Goal: Task Accomplishment & Management: Manage account settings

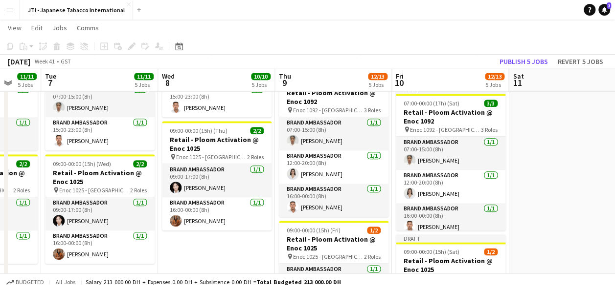
scroll to position [5, 0]
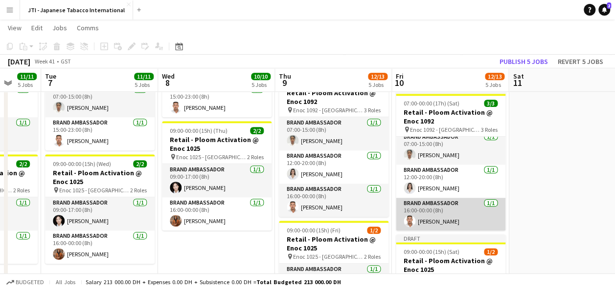
click at [460, 217] on app-card-role "Brand Ambassador [DATE] 16:00-00:00 (8h) [PERSON_NAME]" at bounding box center [451, 214] width 110 height 33
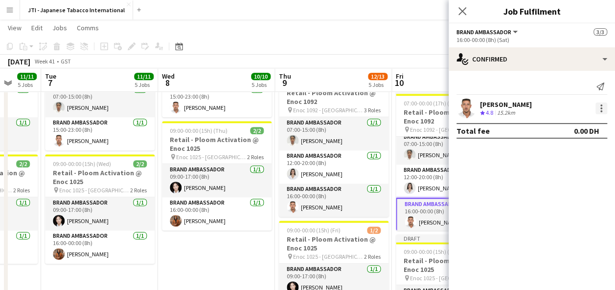
click at [600, 112] on div at bounding box center [601, 109] width 12 height 12
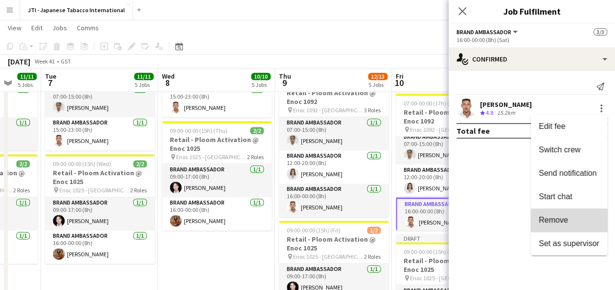
click at [575, 221] on span "Remove" at bounding box center [568, 220] width 61 height 9
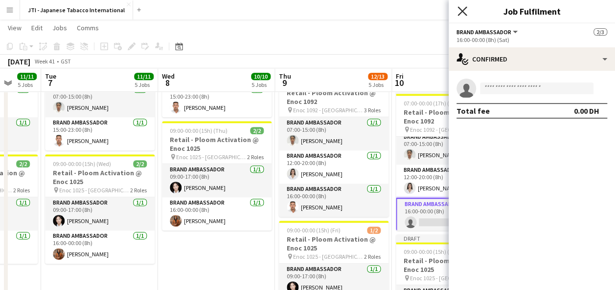
click at [465, 9] on icon at bounding box center [461, 10] width 9 height 9
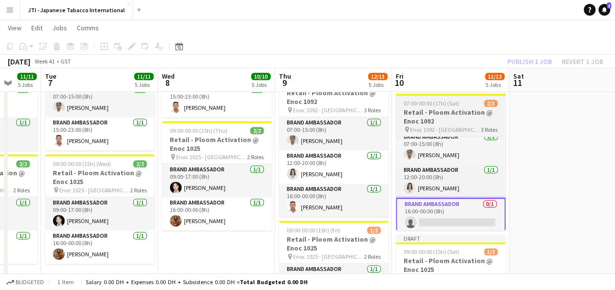
click at [434, 107] on app-job-card "Draft 07:00-00:00 (17h) (Sat) 2/3 Retail - Ploom Activation @ Enoc 1092 pin Eno…" at bounding box center [451, 158] width 110 height 145
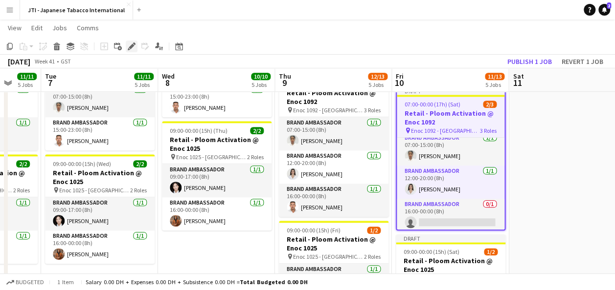
click at [132, 49] on icon "Edit" at bounding box center [132, 47] width 8 height 8
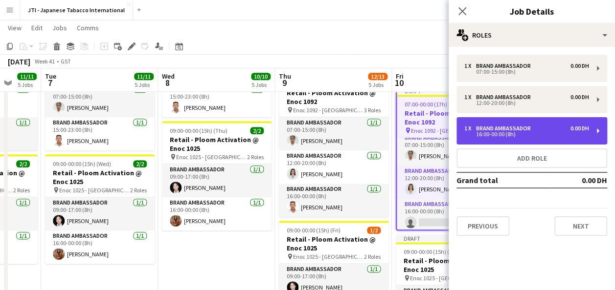
click at [548, 135] on div "16:00-00:00 (8h)" at bounding box center [526, 134] width 125 height 5
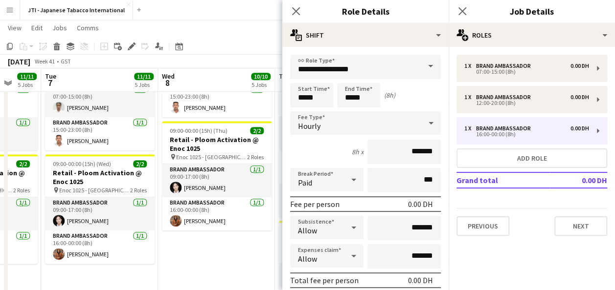
click at [421, 67] on span at bounding box center [430, 66] width 21 height 23
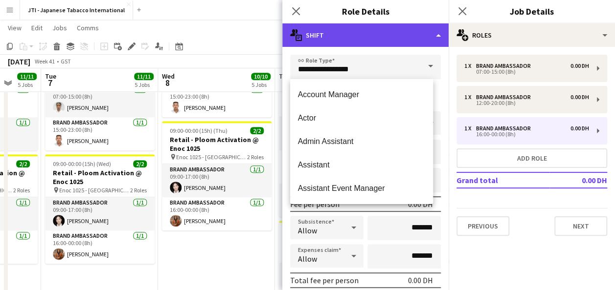
click at [436, 35] on div "multiple-actions-text Shift" at bounding box center [365, 34] width 166 height 23
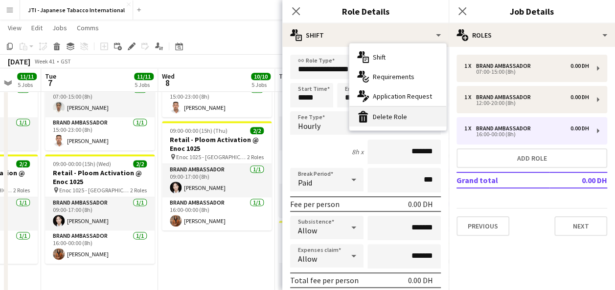
click at [403, 117] on div "bin-2 Delete Role" at bounding box center [397, 117] width 97 height 20
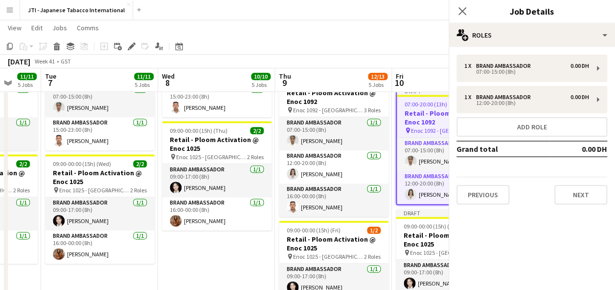
scroll to position [0, 0]
click at [463, 9] on icon "Close pop-in" at bounding box center [461, 10] width 9 height 9
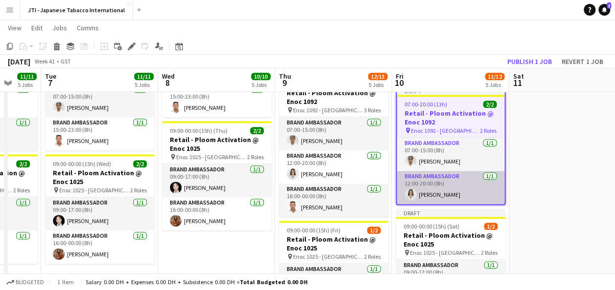
click at [436, 182] on app-card-role "Brand Ambassador [DATE] 12:00-20:00 (8h) [PERSON_NAME]" at bounding box center [451, 187] width 108 height 33
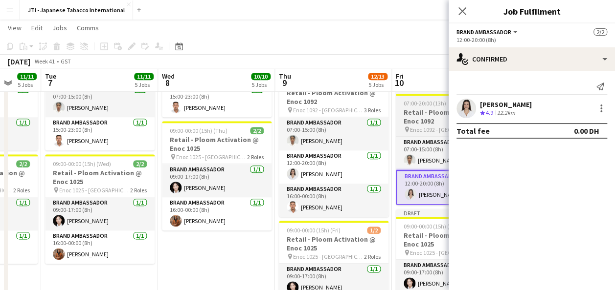
click at [418, 119] on h3 "Retail - Ploom Activation @ Enoc 1092" at bounding box center [451, 117] width 110 height 18
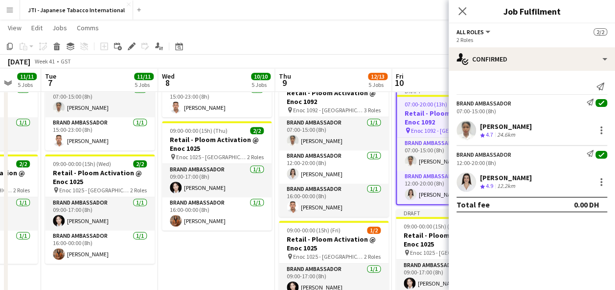
click at [516, 179] on div "[PERSON_NAME]" at bounding box center [506, 178] width 52 height 9
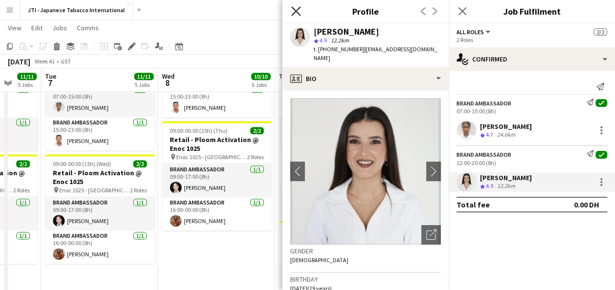
click at [293, 8] on icon "Close pop-in" at bounding box center [295, 10] width 9 height 9
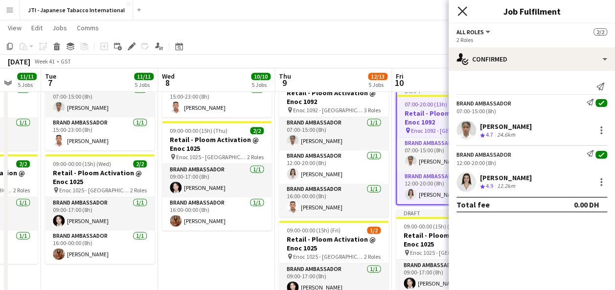
click at [460, 13] on icon at bounding box center [461, 10] width 9 height 9
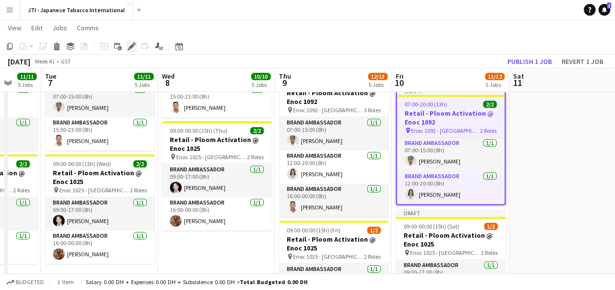
click at [136, 47] on div "Edit" at bounding box center [132, 47] width 12 height 12
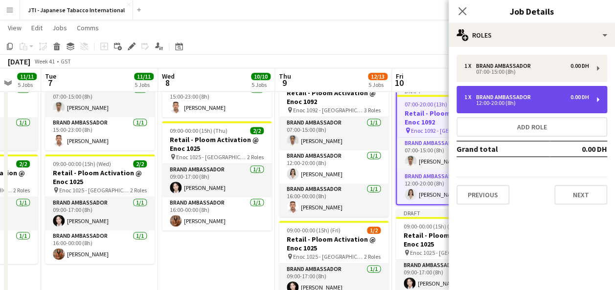
click at [491, 98] on div "Brand Ambassador" at bounding box center [505, 97] width 59 height 7
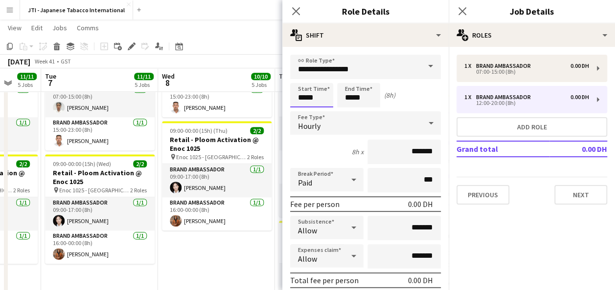
click at [314, 98] on input "*****" at bounding box center [311, 95] width 43 height 24
click at [304, 76] on div at bounding box center [302, 78] width 20 height 10
type input "*****"
click at [304, 76] on div at bounding box center [302, 78] width 20 height 10
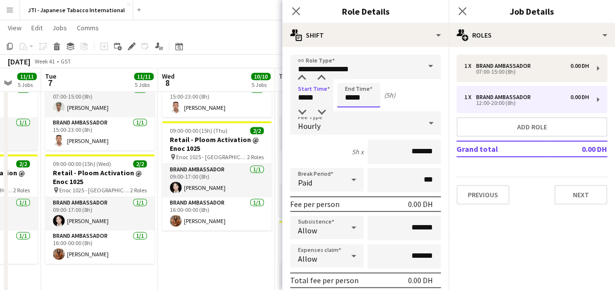
click at [364, 99] on input "*****" at bounding box center [358, 95] width 43 height 24
click at [347, 76] on div at bounding box center [349, 78] width 20 height 10
type input "*****"
click at [347, 76] on div at bounding box center [349, 78] width 20 height 10
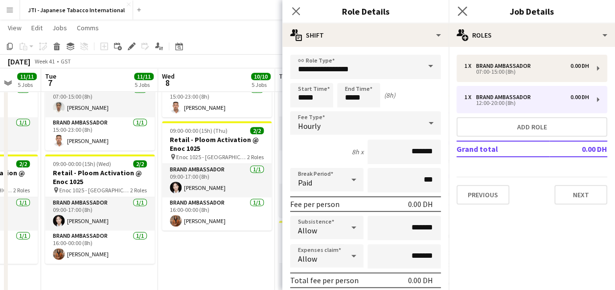
click at [469, 6] on app-icon "Close pop-in" at bounding box center [462, 11] width 14 height 14
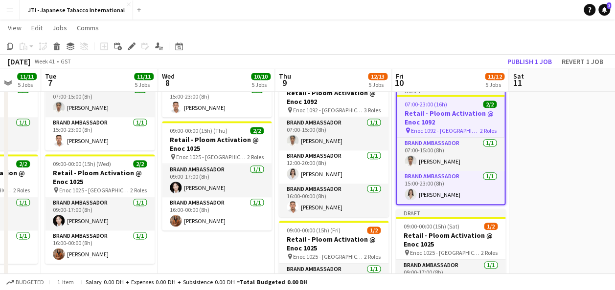
click at [569, 151] on app-date-cell at bounding box center [567, 32] width 117 height 736
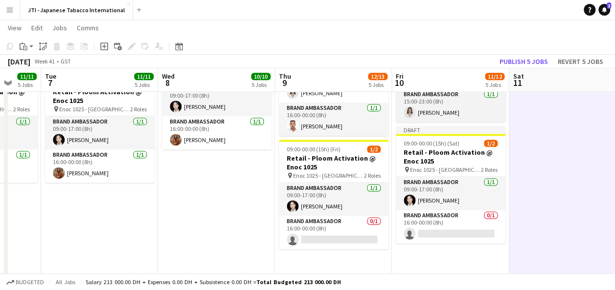
scroll to position [572, 0]
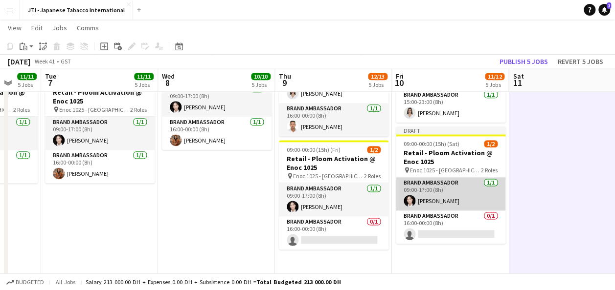
click at [453, 199] on app-card-role "Brand Ambassador [DATE] 09:00-17:00 (8h) [PERSON_NAME]" at bounding box center [451, 194] width 110 height 33
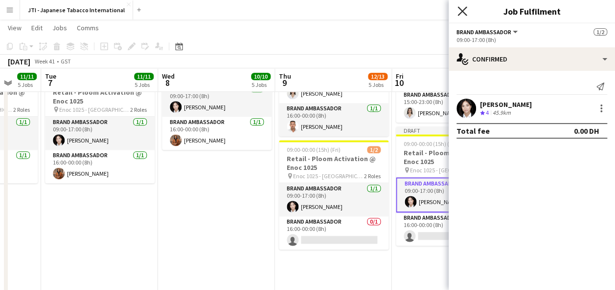
click at [458, 10] on icon "Close pop-in" at bounding box center [461, 10] width 9 height 9
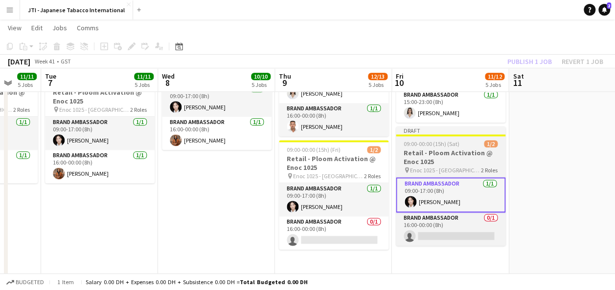
click at [431, 151] on h3 "Retail - Ploom Activation @ Enoc 1025" at bounding box center [451, 158] width 110 height 18
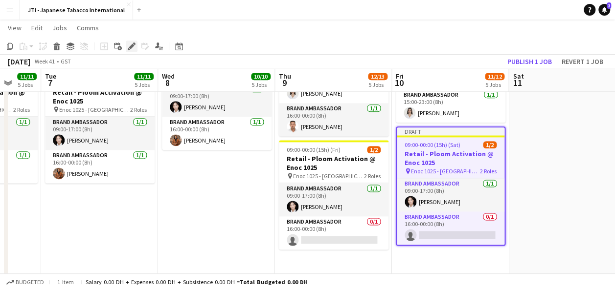
click at [133, 43] on icon at bounding box center [134, 44] width 2 height 2
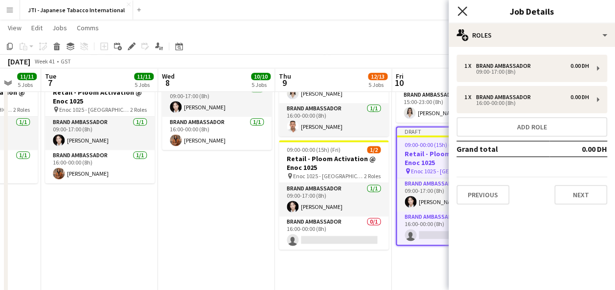
click at [463, 12] on icon at bounding box center [461, 10] width 9 height 9
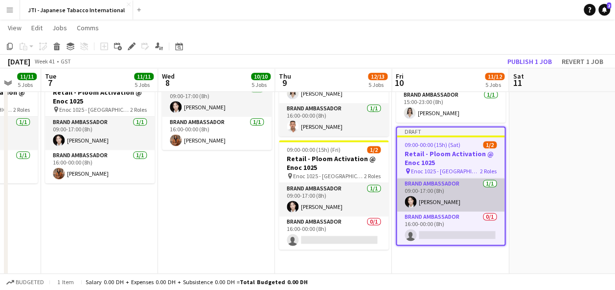
click at [452, 197] on app-card-role "Brand Ambassador [DATE] 09:00-17:00 (8h) [PERSON_NAME]" at bounding box center [451, 195] width 108 height 33
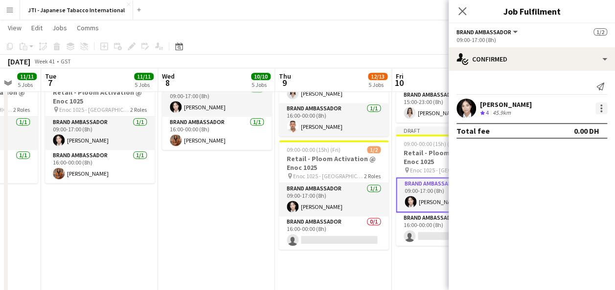
click at [599, 106] on div at bounding box center [601, 109] width 12 height 12
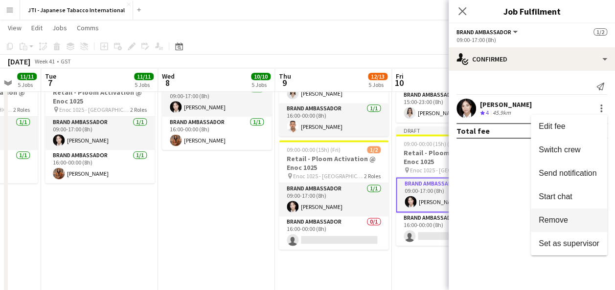
click at [558, 218] on span "Remove" at bounding box center [552, 220] width 29 height 8
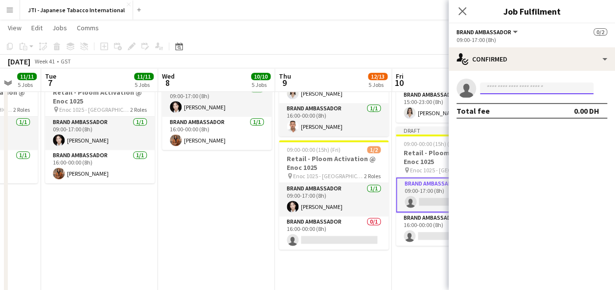
click at [531, 90] on input at bounding box center [536, 89] width 113 height 12
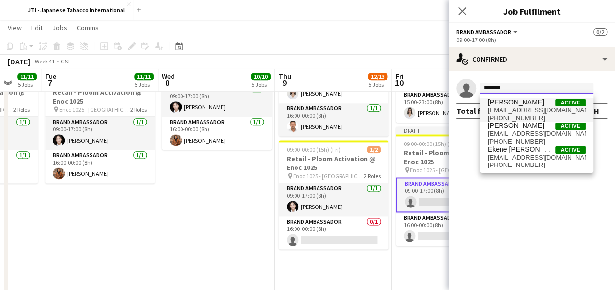
type input "*******"
click at [521, 107] on span "[EMAIL_ADDRESS][DOMAIN_NAME]" at bounding box center [537, 111] width 98 height 8
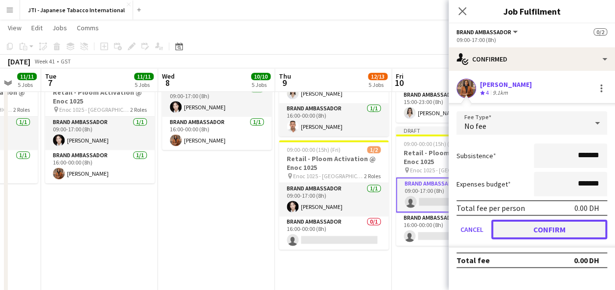
click at [532, 229] on button "Confirm" at bounding box center [549, 230] width 116 height 20
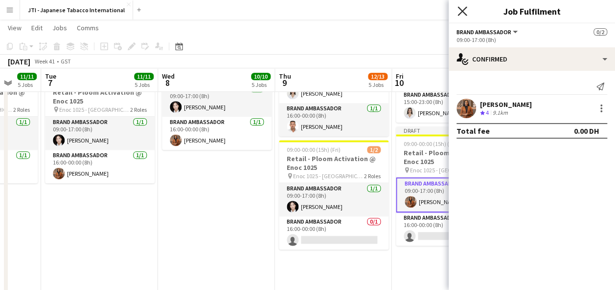
click at [463, 14] on icon "Close pop-in" at bounding box center [461, 10] width 9 height 9
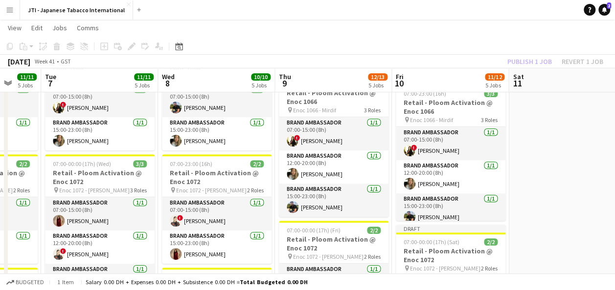
scroll to position [231, 0]
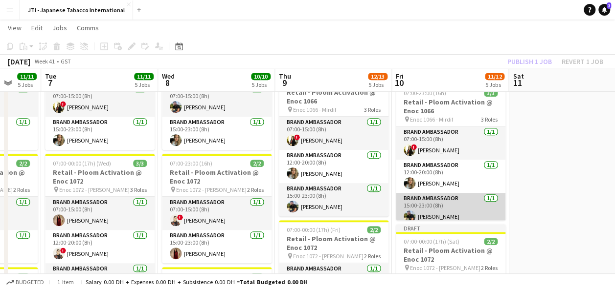
click at [444, 206] on app-card-role "Brand Ambassador [DATE] 15:00-23:00 (8h) [PERSON_NAME]" at bounding box center [451, 209] width 110 height 33
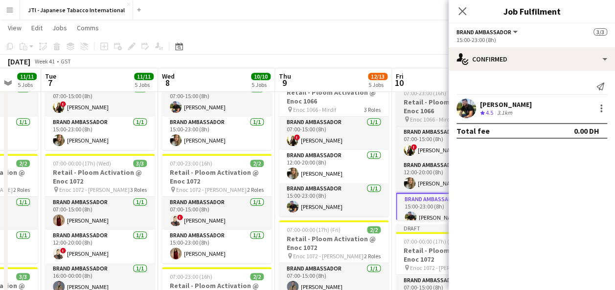
click at [427, 102] on h3 "Retail - Ploom Activation @ Enoc 1066" at bounding box center [451, 107] width 110 height 18
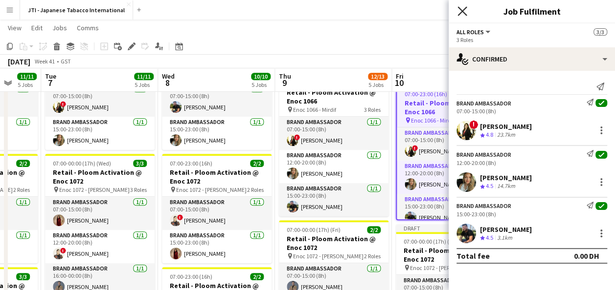
click at [460, 12] on icon "Close pop-in" at bounding box center [461, 10] width 9 height 9
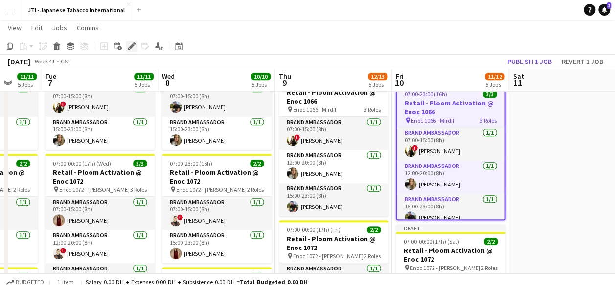
click at [131, 48] on icon at bounding box center [131, 46] width 5 height 5
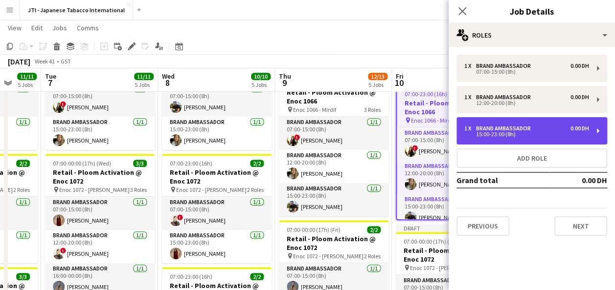
click at [501, 129] on div "Brand Ambassador" at bounding box center [505, 128] width 59 height 7
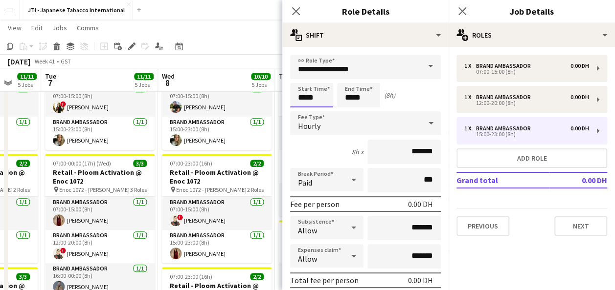
click at [318, 94] on input "*****" at bounding box center [311, 95] width 43 height 24
type input "*****"
click at [302, 74] on div at bounding box center [302, 78] width 20 height 10
click at [355, 93] on input "*****" at bounding box center [358, 95] width 43 height 24
type input "*****"
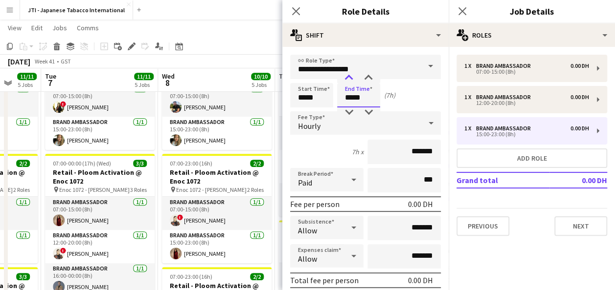
click at [349, 74] on div at bounding box center [349, 78] width 20 height 10
click at [461, 10] on icon at bounding box center [461, 10] width 9 height 9
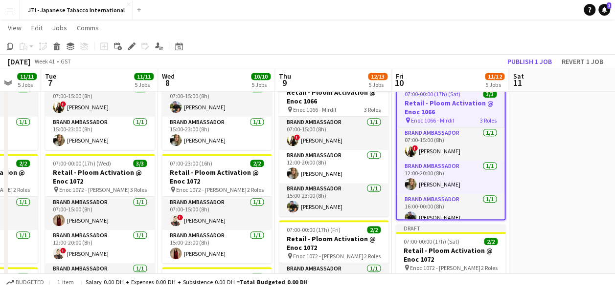
click at [534, 192] on app-date-cell at bounding box center [567, 291] width 117 height 736
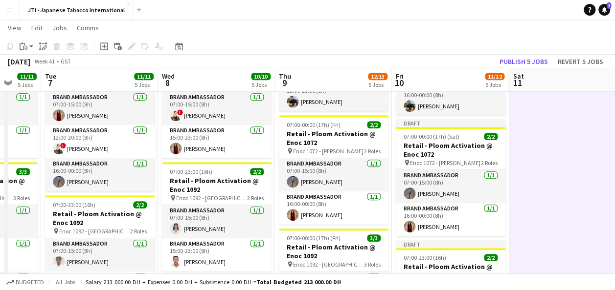
scroll to position [335, 0]
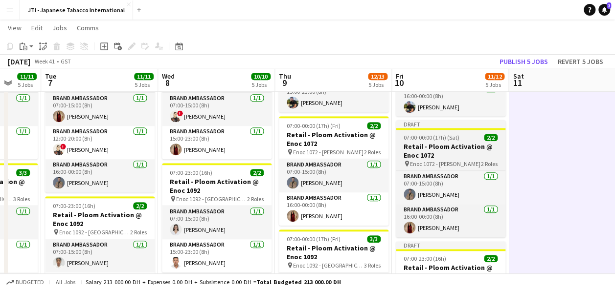
click at [454, 156] on h3 "Retail - Ploom Activation @ Enoc 1072" at bounding box center [451, 151] width 110 height 18
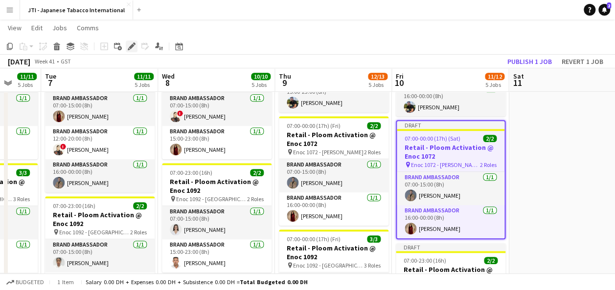
click at [133, 47] on icon "Edit" at bounding box center [132, 47] width 8 height 8
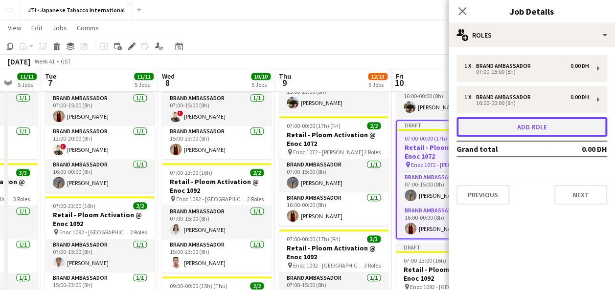
click at [522, 126] on button "Add role" at bounding box center [531, 127] width 151 height 20
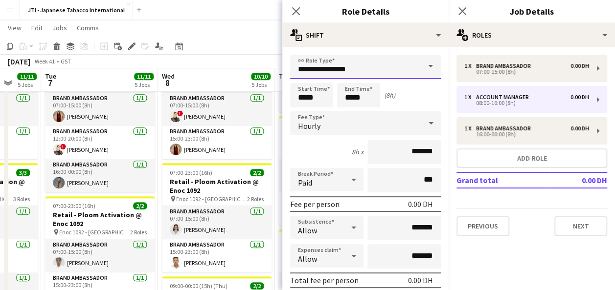
click at [394, 67] on input "**********" at bounding box center [365, 67] width 151 height 24
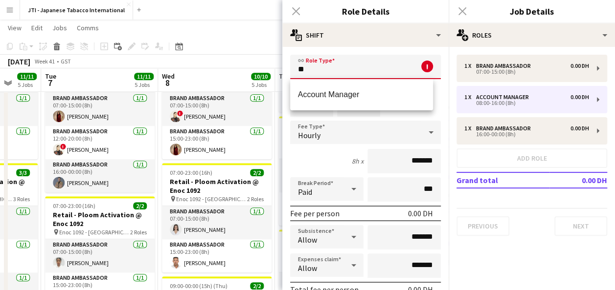
type input "*"
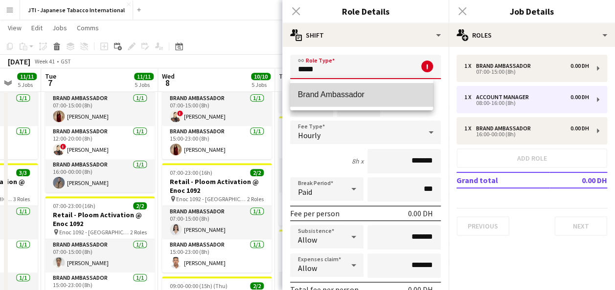
click at [367, 92] on span "Brand Ambassador" at bounding box center [362, 94] width 128 height 9
type input "**********"
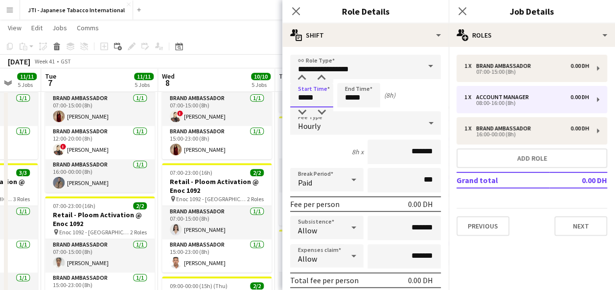
click at [309, 89] on input "*****" at bounding box center [311, 95] width 43 height 24
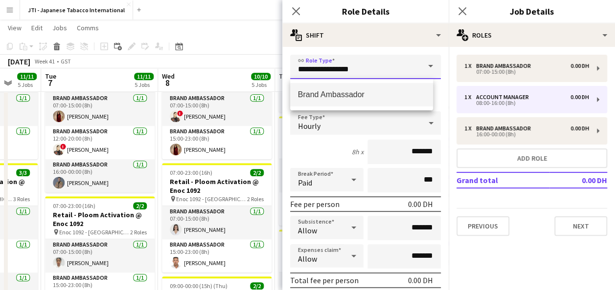
click at [300, 72] on input "**********" at bounding box center [365, 67] width 151 height 24
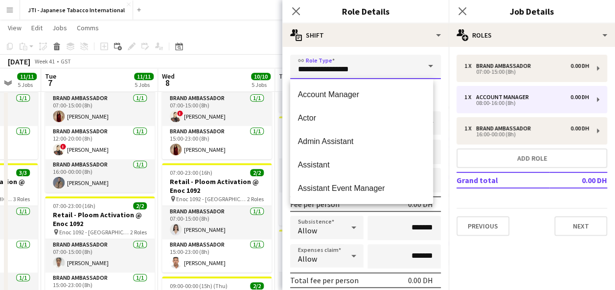
click at [309, 69] on input "**********" at bounding box center [365, 67] width 151 height 24
click at [420, 70] on span at bounding box center [430, 66] width 21 height 23
click at [427, 67] on span at bounding box center [430, 66] width 21 height 23
click at [423, 66] on span at bounding box center [430, 66] width 21 height 23
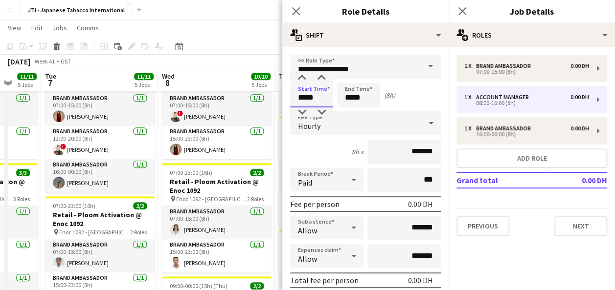
click at [319, 94] on input "*****" at bounding box center [311, 95] width 43 height 24
click at [300, 78] on div at bounding box center [302, 78] width 20 height 10
type input "*****"
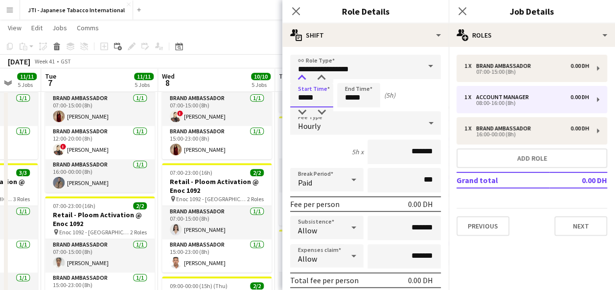
click at [300, 78] on div at bounding box center [302, 78] width 20 height 10
click at [363, 103] on input "*****" at bounding box center [358, 95] width 43 height 24
click at [347, 78] on div at bounding box center [349, 78] width 20 height 10
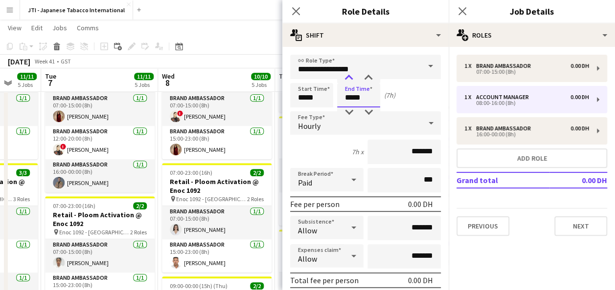
type input "*****"
click at [347, 78] on div at bounding box center [349, 78] width 20 height 10
click at [462, 10] on icon "Close pop-in" at bounding box center [461, 10] width 9 height 9
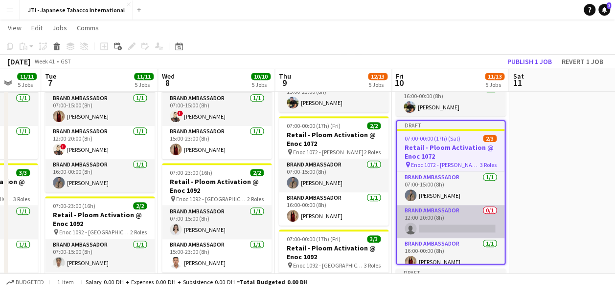
click at [433, 220] on app-card-role "Brand Ambassador 0/1 12:00-20:00 (8h) single-neutral-actions" at bounding box center [451, 221] width 108 height 33
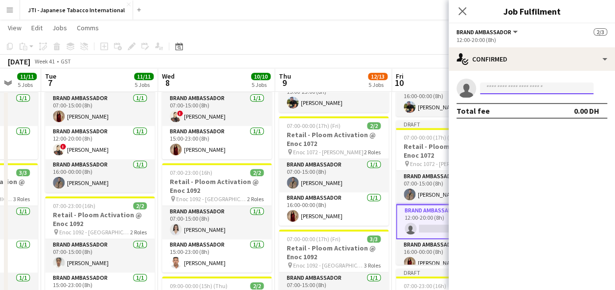
click at [538, 88] on input at bounding box center [536, 89] width 113 height 12
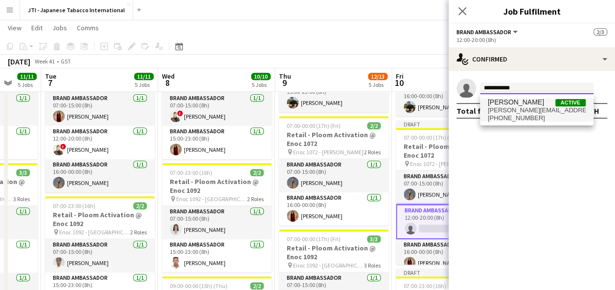
type input "**********"
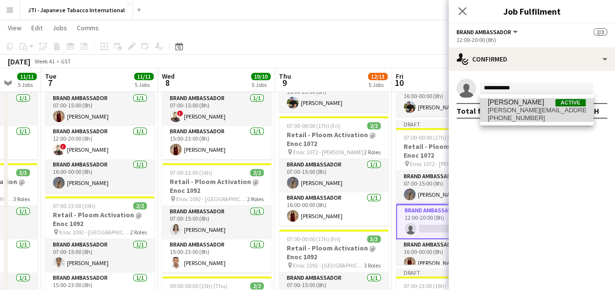
click at [521, 104] on span "[PERSON_NAME]" at bounding box center [516, 102] width 56 height 8
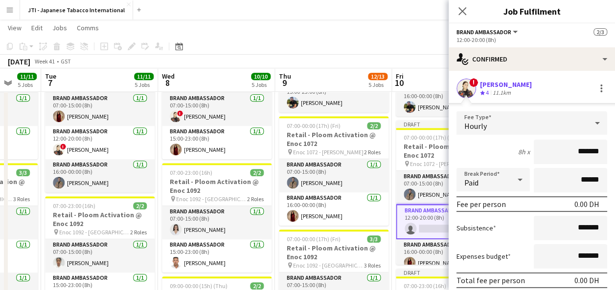
drag, startPoint x: 461, startPoint y: 10, endPoint x: 491, endPoint y: 9, distance: 29.8
click at [491, 9] on div "Close pop-in Job Fulfilment" at bounding box center [531, 11] width 166 height 23
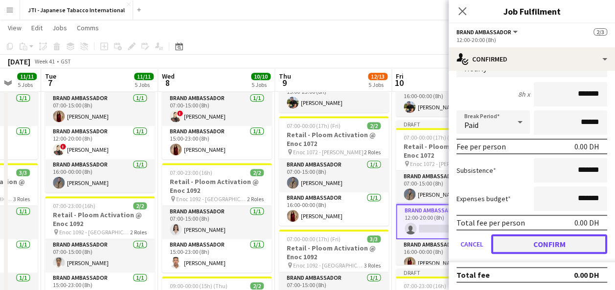
click at [558, 245] on button "Confirm" at bounding box center [549, 245] width 116 height 20
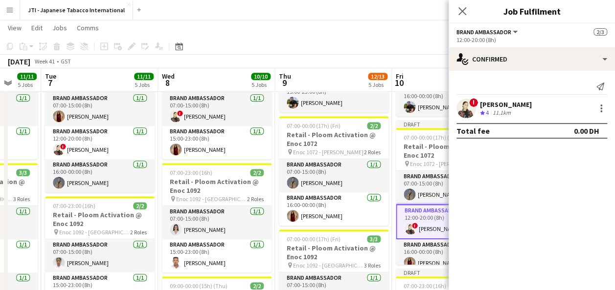
scroll to position [0, 0]
click at [462, 15] on icon "Close pop-in" at bounding box center [461, 10] width 9 height 9
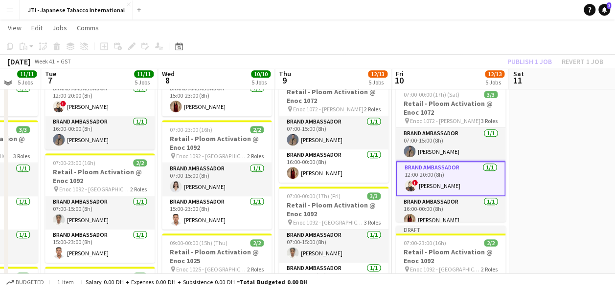
scroll to position [376, 0]
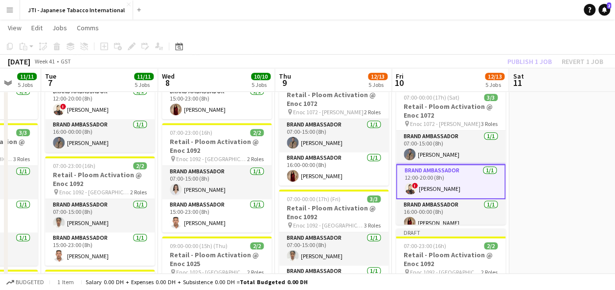
click at [552, 187] on app-date-cell at bounding box center [567, 147] width 117 height 736
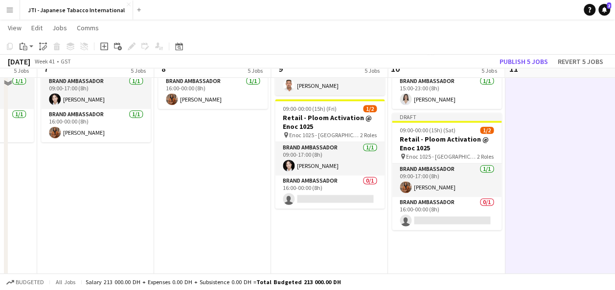
scroll to position [583, 0]
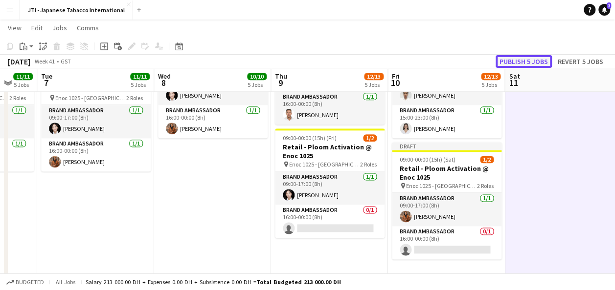
click at [531, 65] on button "Publish 5 jobs" at bounding box center [523, 61] width 56 height 13
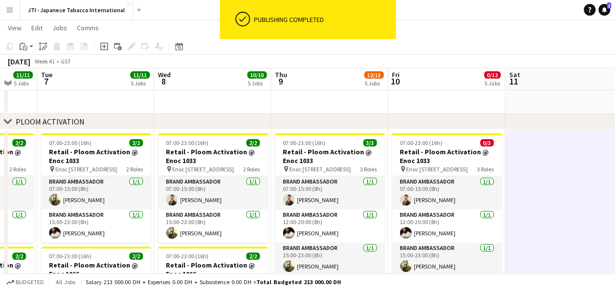
scroll to position [23, 0]
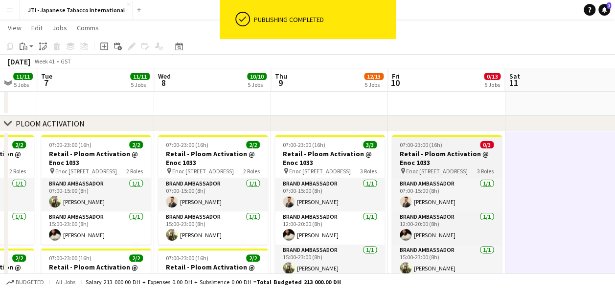
click at [425, 152] on h3 "Retail - Ploom Activation @ Enoc 1033" at bounding box center [447, 159] width 110 height 18
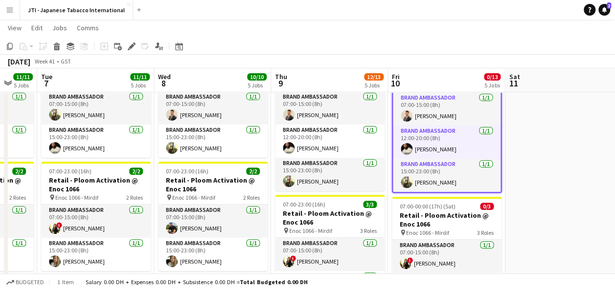
scroll to position [111, 0]
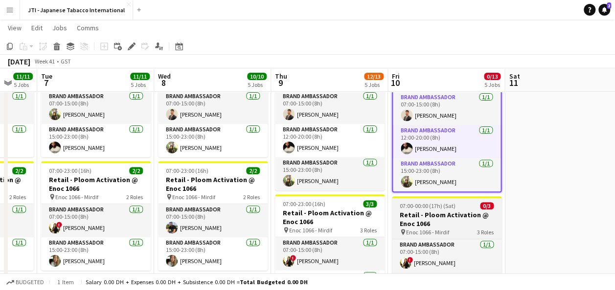
click at [435, 214] on h3 "Retail - Ploom Activation @ Enoc 1066" at bounding box center [447, 220] width 110 height 18
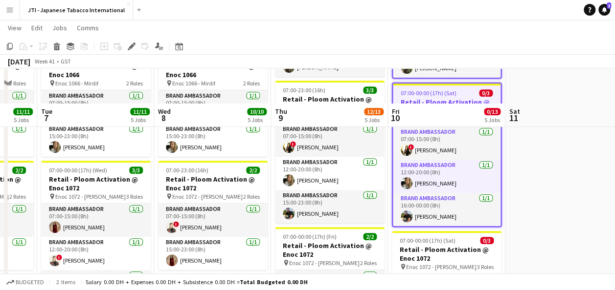
scroll to position [274, 0]
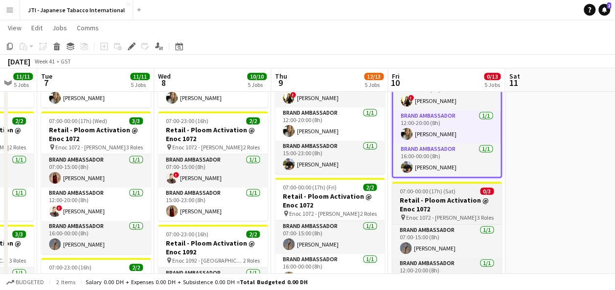
click at [435, 205] on h3 "Retail - Ploom Activation @ Enoc 1072" at bounding box center [447, 205] width 110 height 18
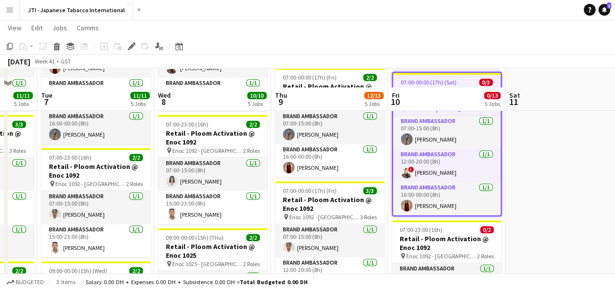
scroll to position [409, 0]
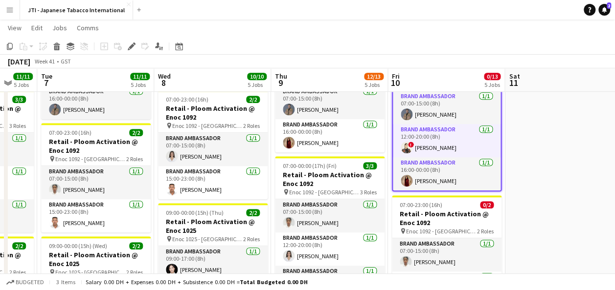
click at [435, 205] on span "07:00-23:00 (16h)" at bounding box center [421, 204] width 43 height 7
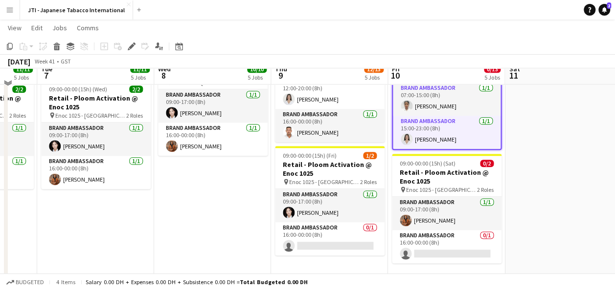
scroll to position [567, 0]
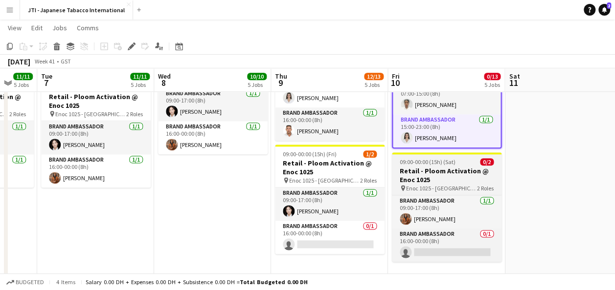
click at [436, 167] on h3 "Retail - Ploom Activation @ Enoc 1025" at bounding box center [447, 176] width 110 height 18
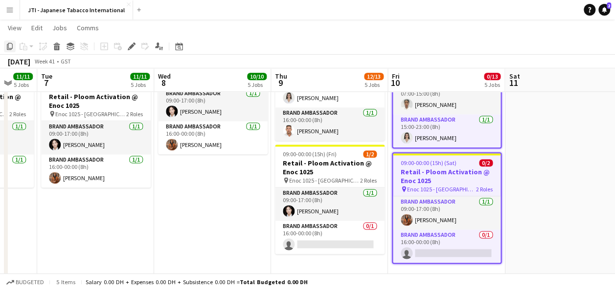
click at [9, 45] on icon "Copy" at bounding box center [10, 47] width 8 height 8
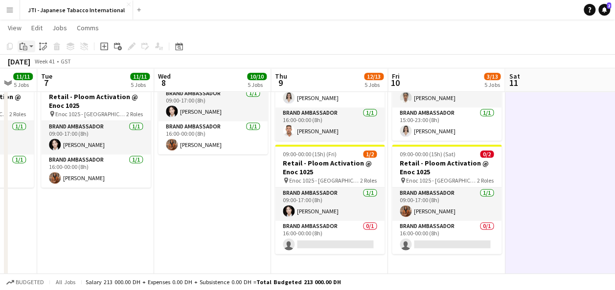
click at [28, 47] on div "Paste" at bounding box center [24, 47] width 12 height 12
click at [44, 82] on link "Paste with crew Ctrl+Shift+V" at bounding box center [72, 81] width 92 height 9
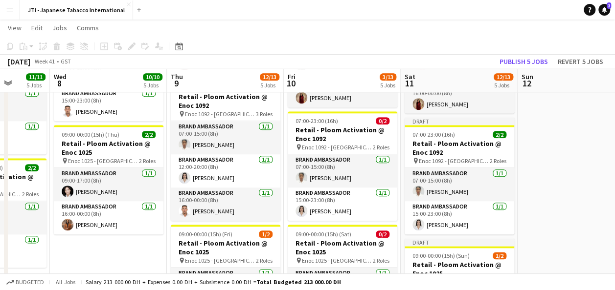
scroll to position [482, 0]
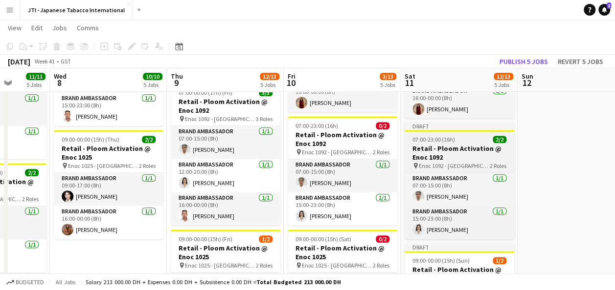
click at [463, 146] on h3 "Retail - Ploom Activation @ Enoc 1092" at bounding box center [459, 153] width 110 height 18
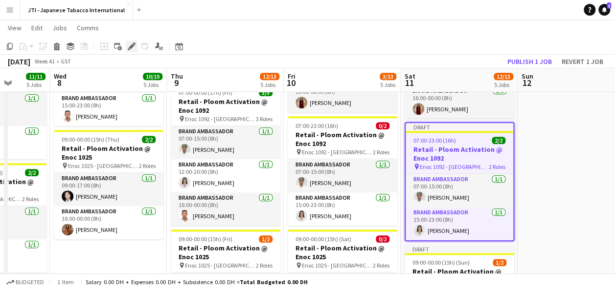
click at [132, 43] on icon "Edit" at bounding box center [132, 47] width 8 height 8
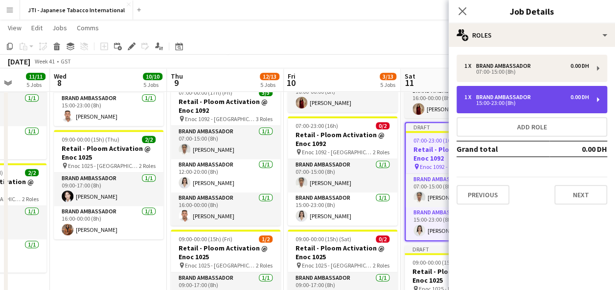
click at [587, 104] on div "15:00-23:00 (8h)" at bounding box center [526, 103] width 125 height 5
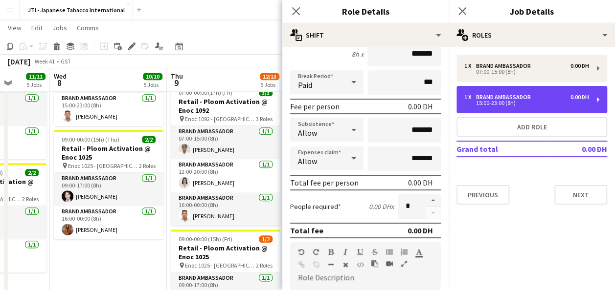
scroll to position [94, 0]
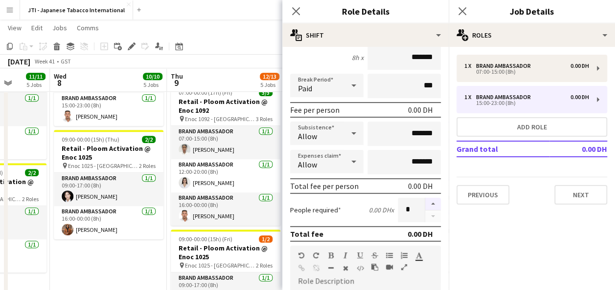
click at [425, 204] on button "button" at bounding box center [433, 204] width 16 height 13
type input "*"
click at [460, 12] on icon "Close pop-in" at bounding box center [461, 10] width 9 height 9
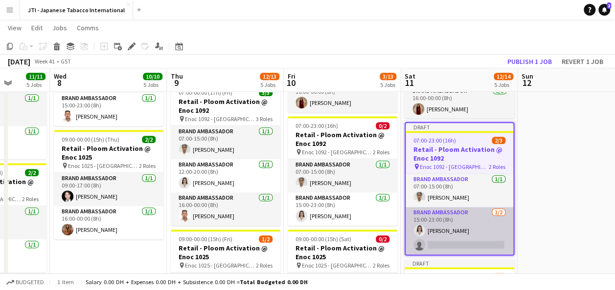
click at [457, 244] on app-card-role "Brand Ambassador [DATE] 15:00-23:00 (8h) [PERSON_NAME] single-neutral-actions" at bounding box center [459, 230] width 108 height 47
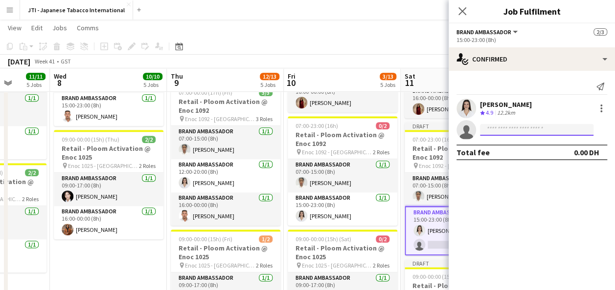
click at [516, 131] on input at bounding box center [536, 130] width 113 height 12
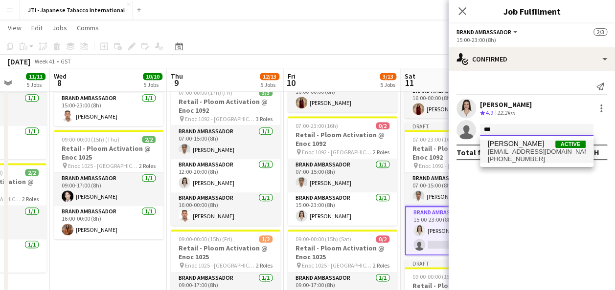
type input "***"
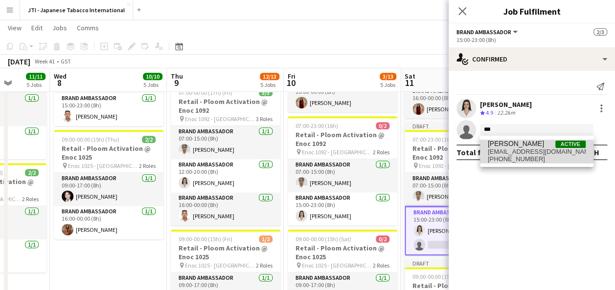
click at [510, 157] on span "[PHONE_NUMBER]" at bounding box center [537, 160] width 98 height 8
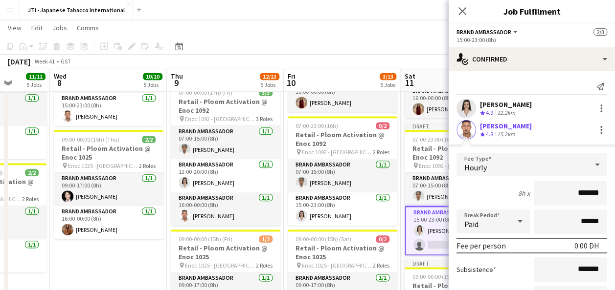
scroll to position [77, 0]
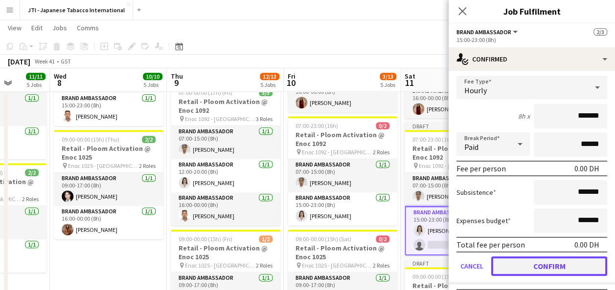
click at [561, 267] on button "Confirm" at bounding box center [549, 267] width 116 height 20
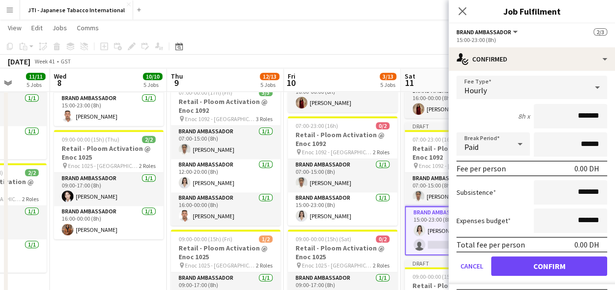
scroll to position [0, 0]
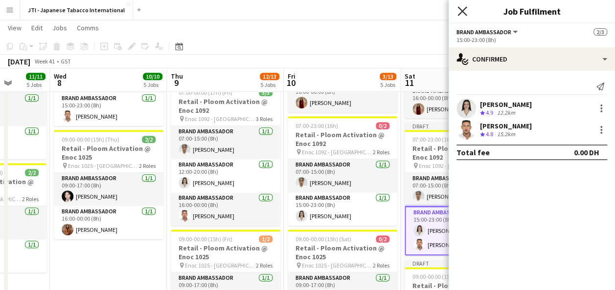
click at [460, 12] on icon at bounding box center [461, 10] width 9 height 9
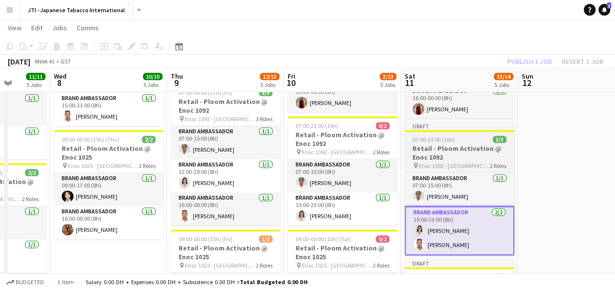
click at [457, 145] on h3 "Retail - Ploom Activation @ Enoc 1092" at bounding box center [459, 153] width 110 height 18
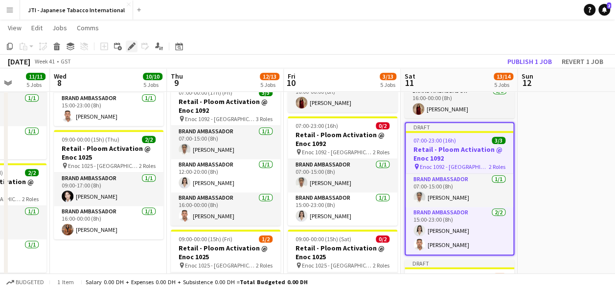
click at [132, 45] on icon at bounding box center [131, 46] width 5 height 5
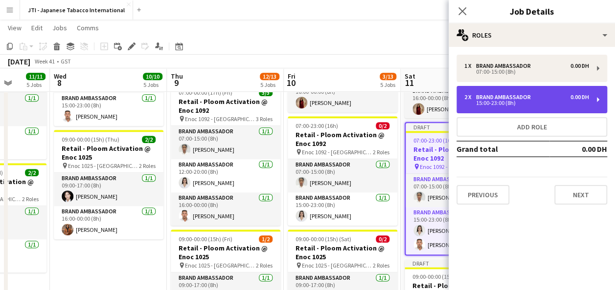
click at [505, 99] on div "Brand Ambassador" at bounding box center [505, 97] width 59 height 7
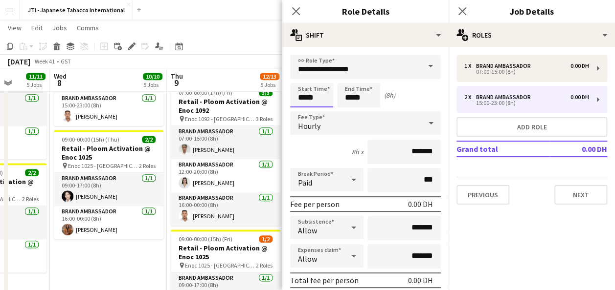
click at [320, 95] on input "*****" at bounding box center [311, 95] width 43 height 24
type input "*****"
click at [303, 74] on div at bounding box center [302, 78] width 20 height 10
click at [363, 94] on input "*****" at bounding box center [358, 95] width 43 height 24
type input "*****"
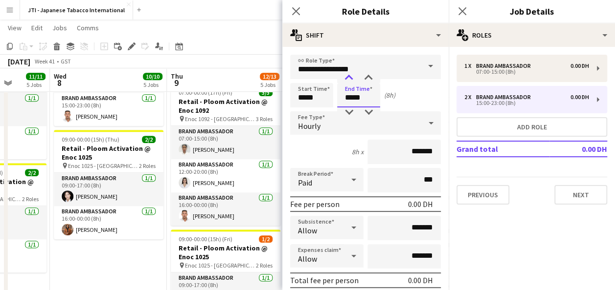
click at [349, 76] on div at bounding box center [349, 78] width 20 height 10
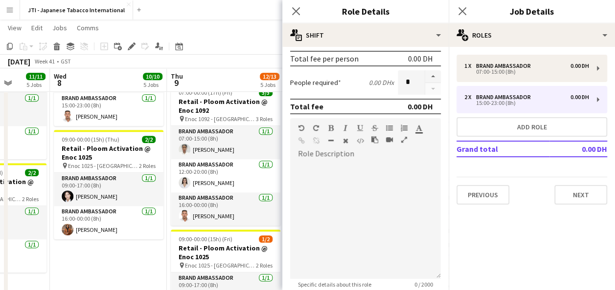
scroll to position [223, 0]
click at [463, 10] on icon "Close pop-in" at bounding box center [461, 10] width 9 height 9
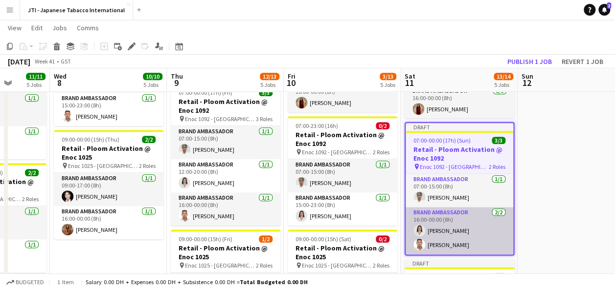
scroll to position [0, 300]
drag, startPoint x: 456, startPoint y: 224, endPoint x: 447, endPoint y: 222, distance: 8.5
click at [447, 222] on app-card-role "Brand Ambassador [DATE] 16:00-00:00 (8h) [PERSON_NAME] [PERSON_NAME]" at bounding box center [460, 230] width 108 height 47
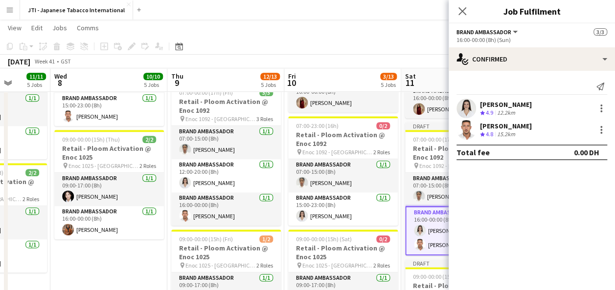
click at [430, 219] on app-card-role "Brand Ambassador [DATE] 16:00-00:00 (8h) [PERSON_NAME] [PERSON_NAME]" at bounding box center [460, 230] width 110 height 49
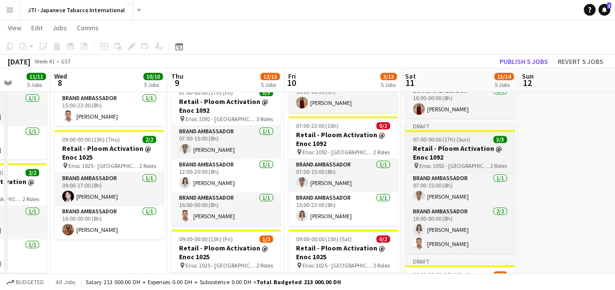
click at [440, 156] on h3 "Retail - Ploom Activation @ Enoc 1092" at bounding box center [460, 153] width 110 height 18
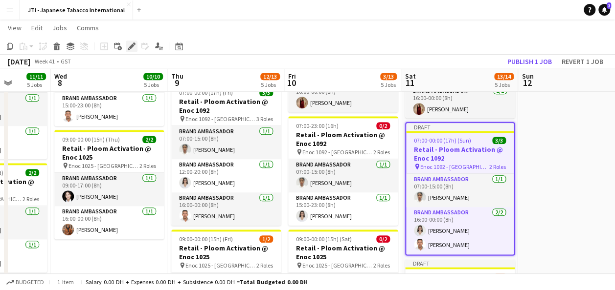
click at [133, 47] on icon at bounding box center [131, 46] width 5 height 5
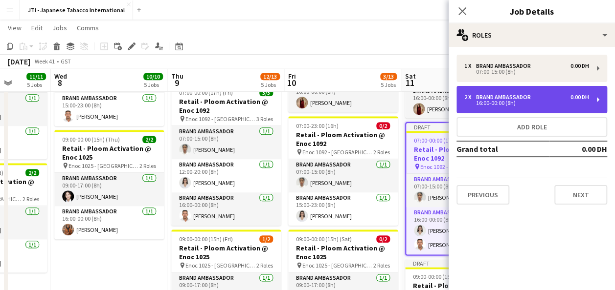
click at [531, 102] on div "16:00-00:00 (8h)" at bounding box center [526, 103] width 125 height 5
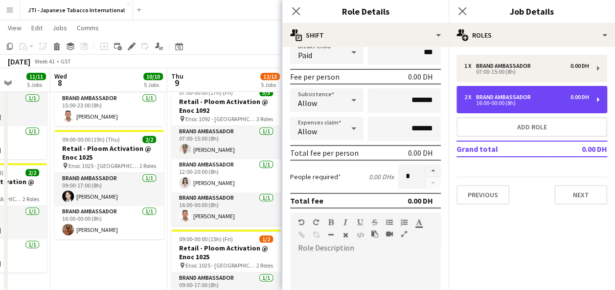
scroll to position [129, 0]
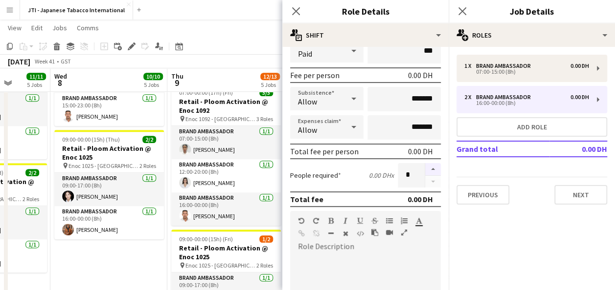
click at [425, 170] on button "button" at bounding box center [433, 169] width 16 height 13
click at [426, 181] on button "button" at bounding box center [433, 182] width 16 height 12
type input "*"
click at [426, 181] on div at bounding box center [432, 175] width 16 height 24
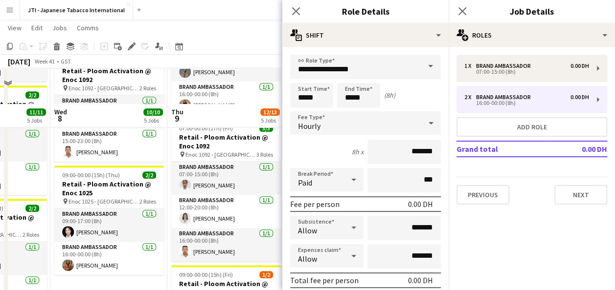
scroll to position [443, 0]
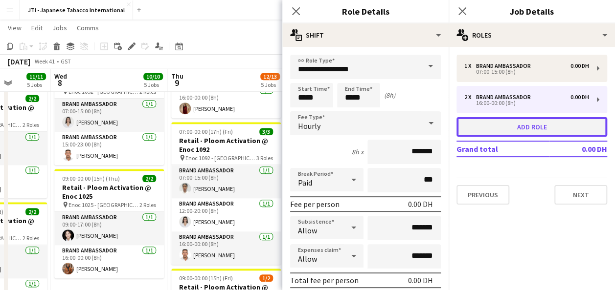
click at [537, 124] on button "Add role" at bounding box center [531, 127] width 151 height 20
type input "**********"
type input "*****"
type input "*"
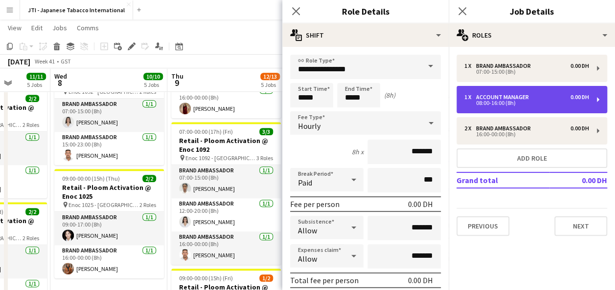
click at [528, 103] on div "08:00-16:00 (8h)" at bounding box center [526, 103] width 125 height 5
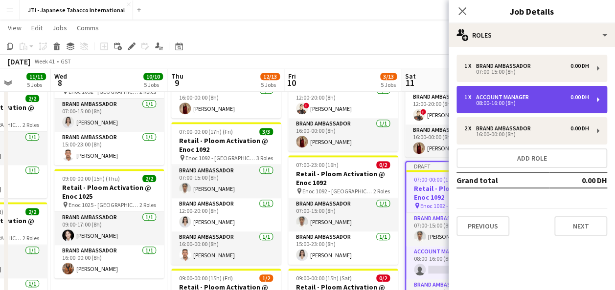
click at [528, 103] on div "08:00-16:00 (8h)" at bounding box center [526, 103] width 125 height 5
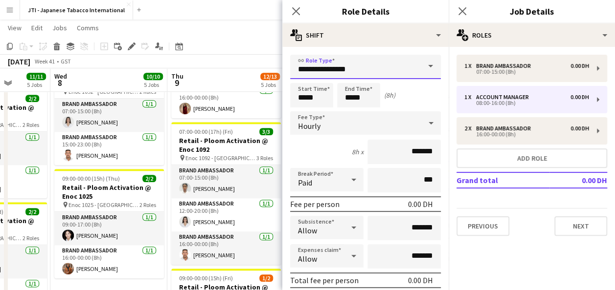
click at [390, 73] on input "**********" at bounding box center [365, 67] width 151 height 24
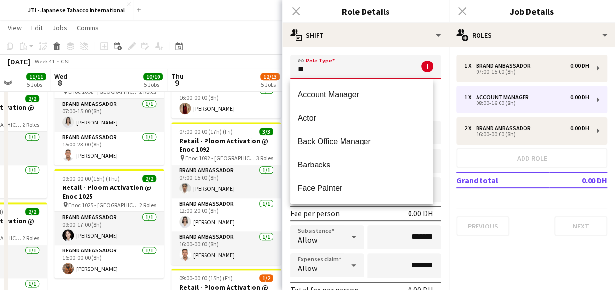
type input "*"
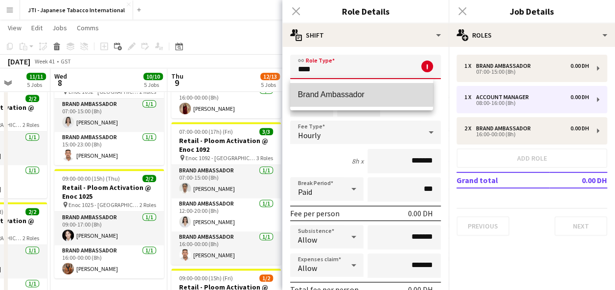
click at [354, 91] on span "Brand Ambassador" at bounding box center [362, 94] width 128 height 9
type input "**********"
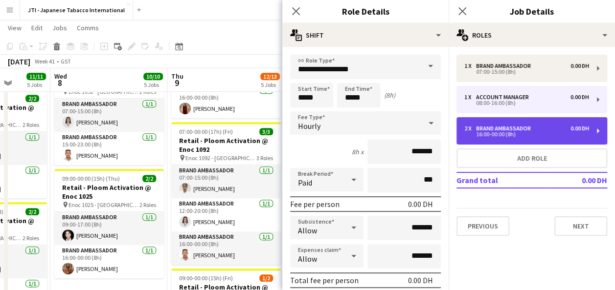
click at [519, 127] on div "Brand Ambassador" at bounding box center [505, 128] width 59 height 7
type input "*****"
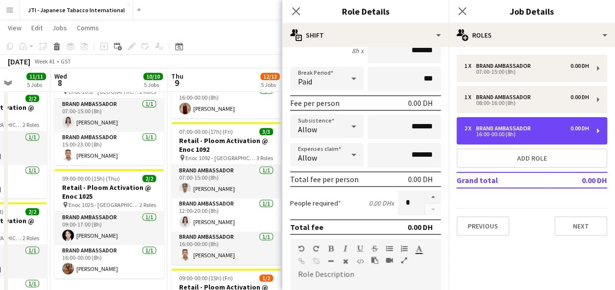
scroll to position [103, 0]
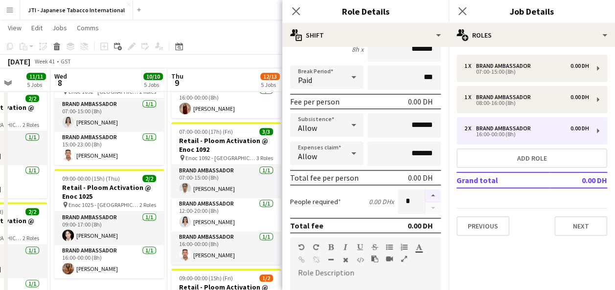
click at [425, 195] on button "button" at bounding box center [433, 196] width 16 height 13
type input "*"
click at [295, 12] on icon at bounding box center [295, 10] width 9 height 9
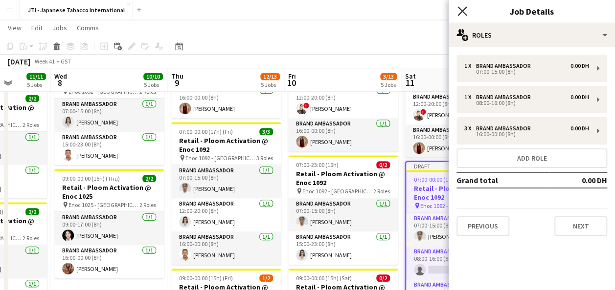
click at [463, 7] on icon "Close pop-in" at bounding box center [461, 10] width 9 height 9
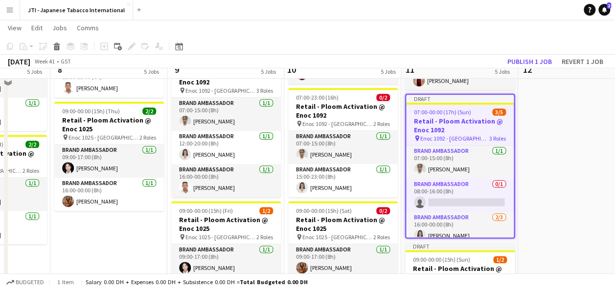
scroll to position [515, 0]
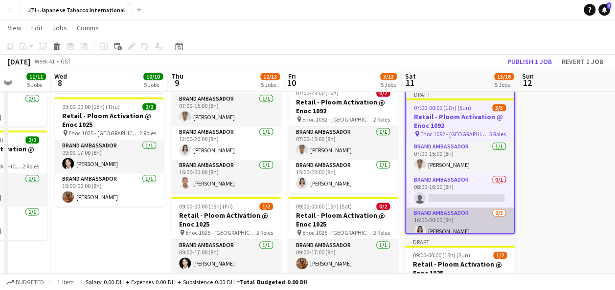
click at [452, 222] on app-card-role "Brand Ambassador [DATE] 16:00-00:00 (8h) [PERSON_NAME] [PERSON_NAME] single-neu…" at bounding box center [460, 239] width 108 height 62
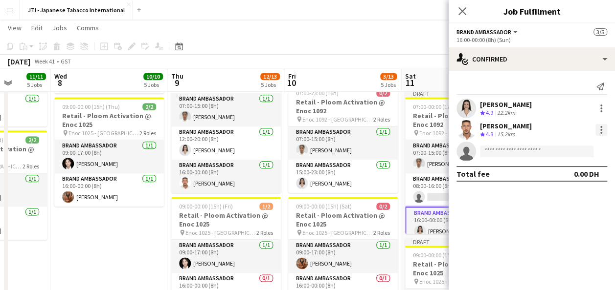
click at [604, 127] on div at bounding box center [601, 130] width 12 height 12
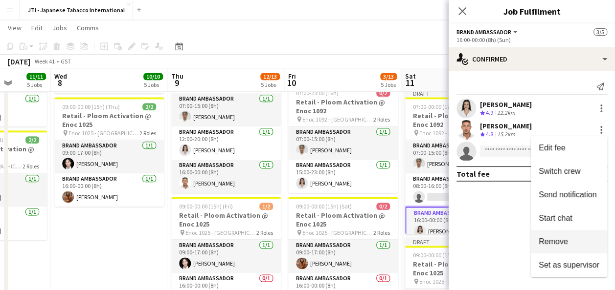
click at [565, 239] on span "Remove" at bounding box center [552, 242] width 29 height 8
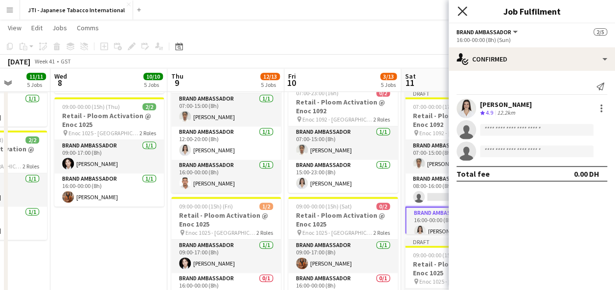
click at [460, 9] on icon at bounding box center [461, 10] width 9 height 9
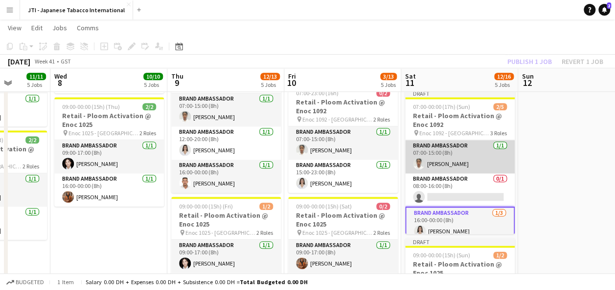
scroll to position [36, 0]
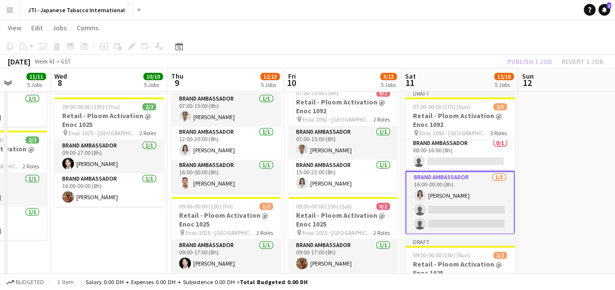
click at [444, 210] on app-card-role "Brand Ambassador [DATE] 16:00-00:00 (8h) [PERSON_NAME] single-neutral-actions s…" at bounding box center [460, 203] width 110 height 64
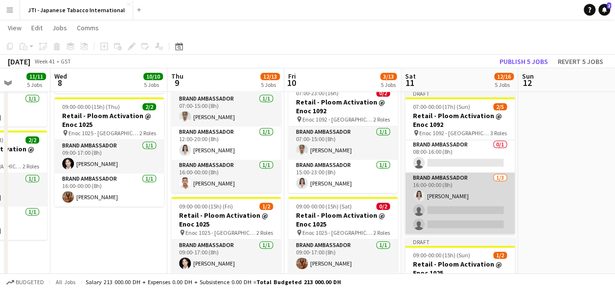
scroll to position [34, 0]
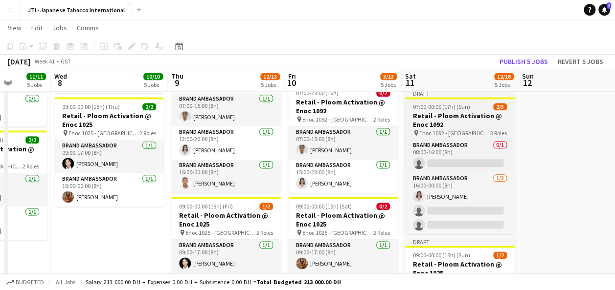
click at [449, 118] on h3 "Retail - Ploom Activation @ Enoc 1092" at bounding box center [460, 121] width 110 height 18
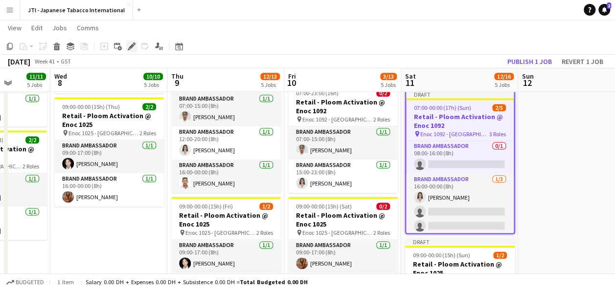
click at [134, 44] on icon at bounding box center [134, 44] width 2 height 2
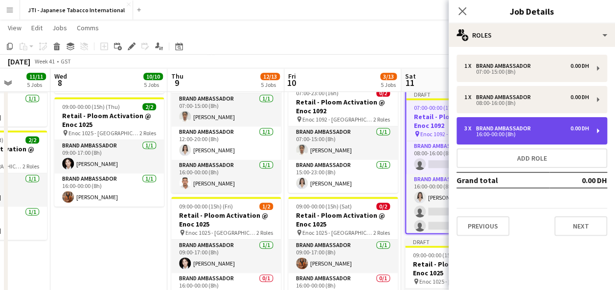
click at [526, 127] on div "Brand Ambassador" at bounding box center [505, 128] width 59 height 7
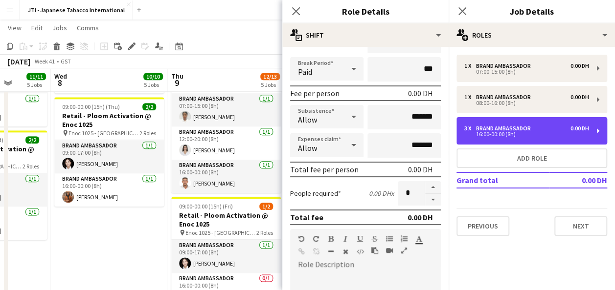
scroll to position [112, 0]
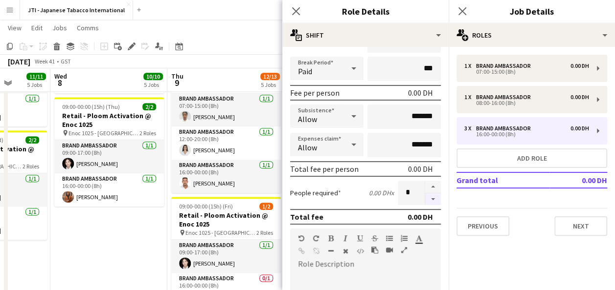
click at [428, 200] on button "button" at bounding box center [433, 200] width 16 height 12
type input "*"
click at [467, 10] on app-icon "Close pop-in" at bounding box center [462, 11] width 14 height 14
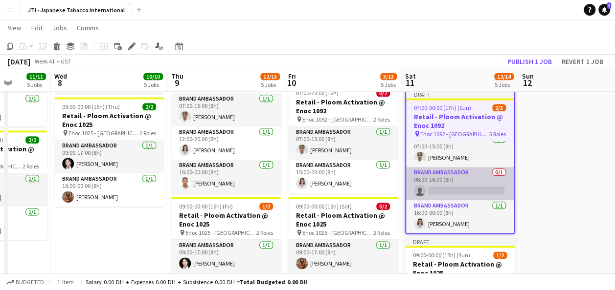
click at [452, 183] on app-card-role "Brand Ambassador 0/1 08:00-16:00 (8h) single-neutral-actions" at bounding box center [460, 183] width 108 height 33
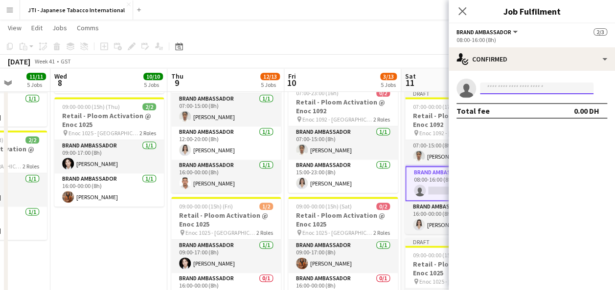
click at [530, 86] on input at bounding box center [536, 89] width 113 height 12
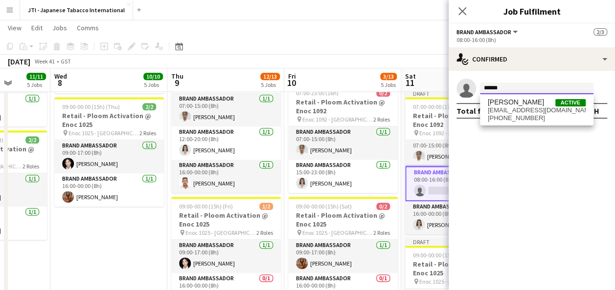
type input "******"
click at [515, 108] on span "[EMAIL_ADDRESS][DOMAIN_NAME]" at bounding box center [537, 111] width 98 height 8
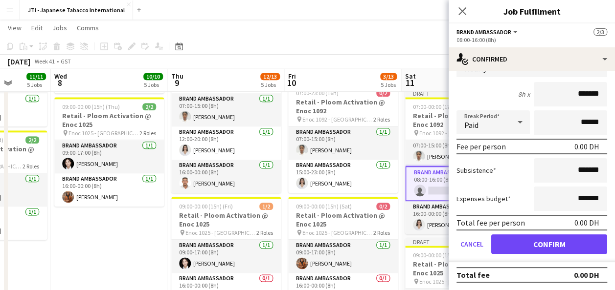
scroll to position [58, 0]
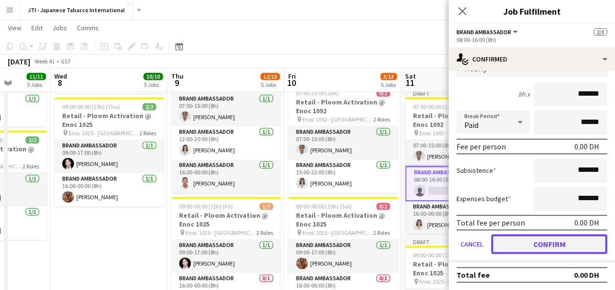
click at [549, 249] on button "Confirm" at bounding box center [549, 245] width 116 height 20
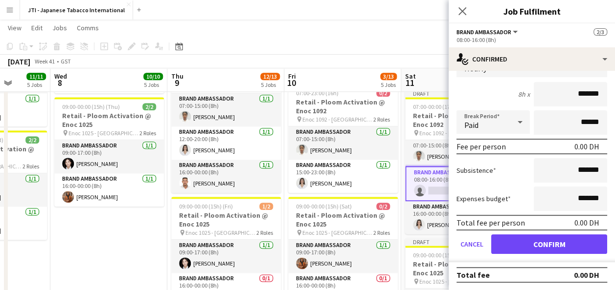
scroll to position [0, 0]
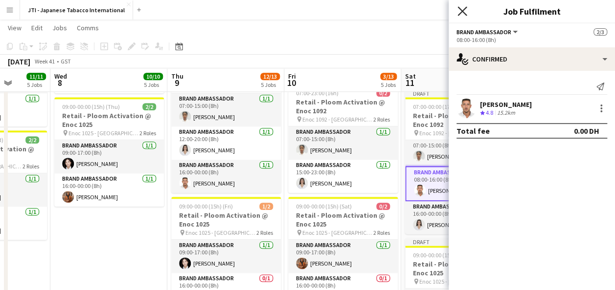
click at [464, 7] on icon "Close pop-in" at bounding box center [461, 10] width 9 height 9
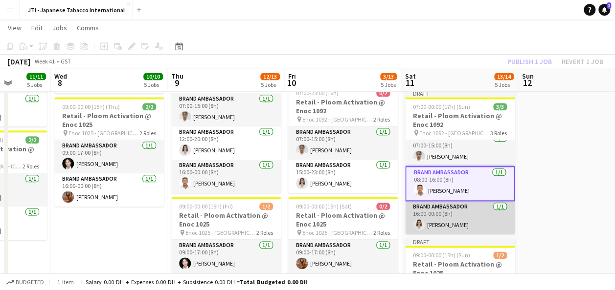
click at [446, 212] on app-card-role "Brand Ambassador [DATE] 16:00-00:00 (8h) [PERSON_NAME]" at bounding box center [460, 217] width 110 height 33
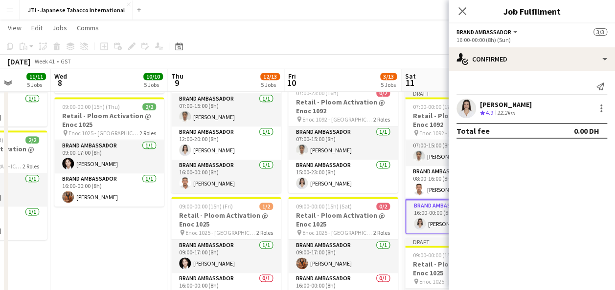
click at [417, 8] on app-navbar "Menu Boards Boards Boards All jobs Status Workforce Workforce My Workforce Recr…" at bounding box center [307, 10] width 615 height 20
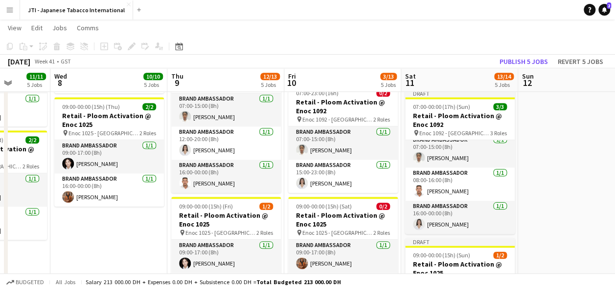
scroll to position [5, 0]
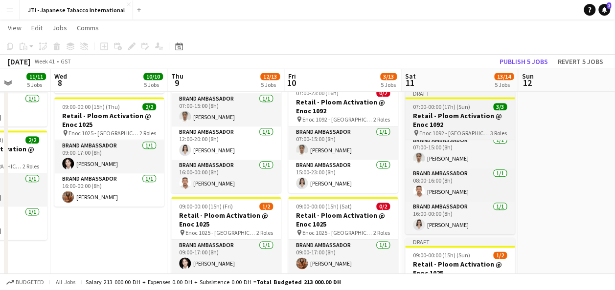
click at [443, 126] on h3 "Retail - Ploom Activation @ Enoc 1092" at bounding box center [460, 121] width 110 height 18
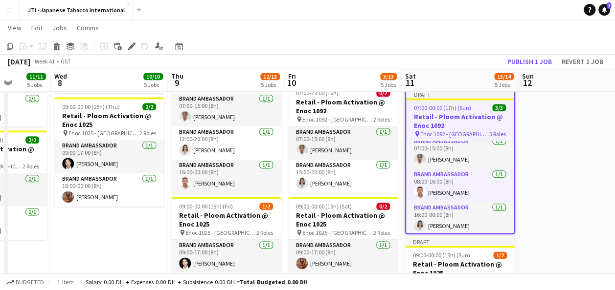
scroll to position [7, 0]
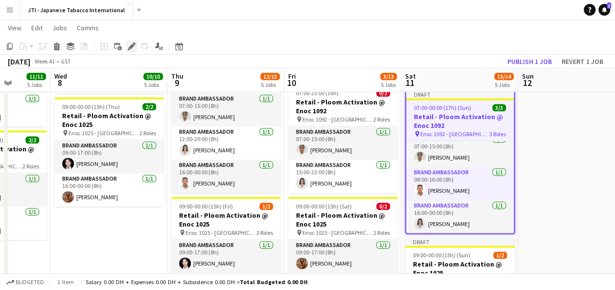
click at [135, 45] on div "Edit" at bounding box center [132, 47] width 12 height 12
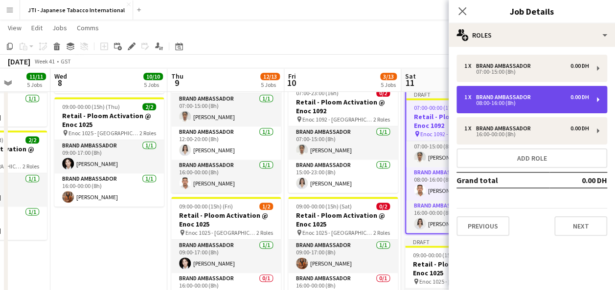
click at [499, 102] on div "08:00-16:00 (8h)" at bounding box center [526, 103] width 125 height 5
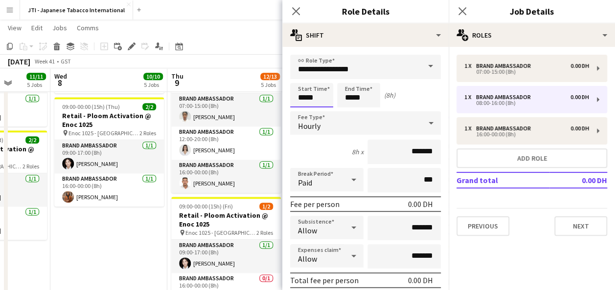
click at [311, 96] on input "*****" at bounding box center [311, 95] width 43 height 24
click at [300, 74] on div at bounding box center [302, 78] width 20 height 10
type input "*****"
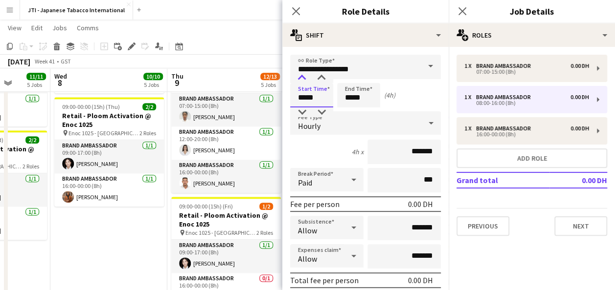
click at [300, 74] on div at bounding box center [302, 78] width 20 height 10
click at [374, 107] on input "*****" at bounding box center [358, 95] width 43 height 24
click at [349, 79] on div at bounding box center [349, 78] width 20 height 10
type input "*****"
click at [349, 79] on div at bounding box center [349, 78] width 20 height 10
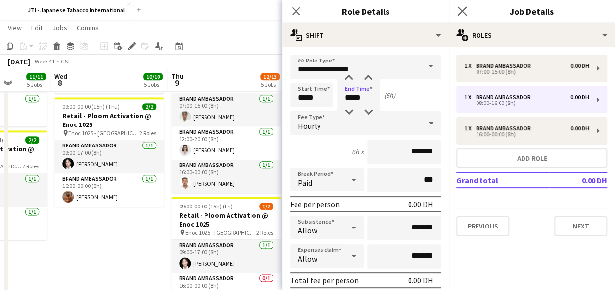
click at [457, 14] on app-icon "Close pop-in" at bounding box center [462, 11] width 14 height 14
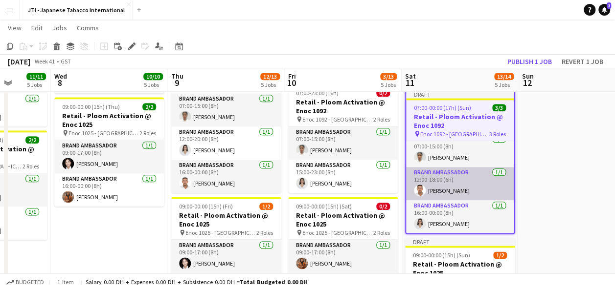
click at [456, 186] on app-card-role "Brand Ambassador [DATE] 12:00-18:00 (6h) [PERSON_NAME]" at bounding box center [460, 183] width 108 height 33
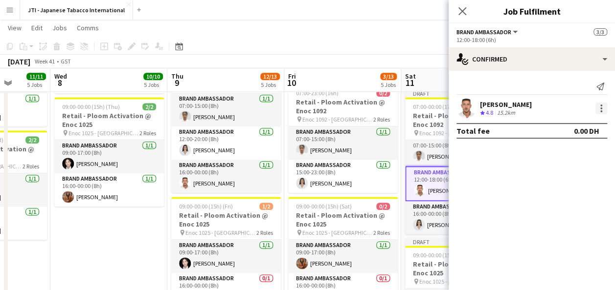
click at [599, 105] on div at bounding box center [601, 109] width 12 height 12
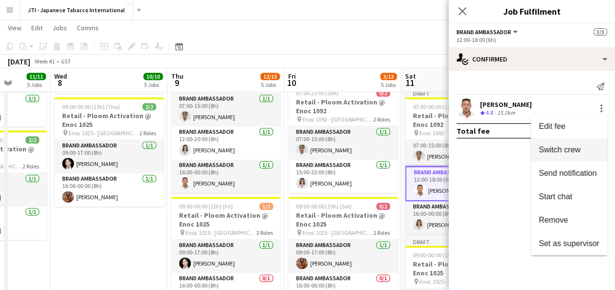
click at [567, 148] on span "Switch crew" at bounding box center [559, 150] width 42 height 8
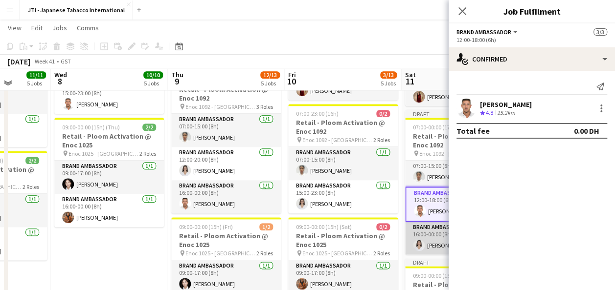
click at [424, 239] on app-card-role "Brand Ambassador [DATE] 16:00-00:00 (8h) [PERSON_NAME]" at bounding box center [460, 238] width 110 height 33
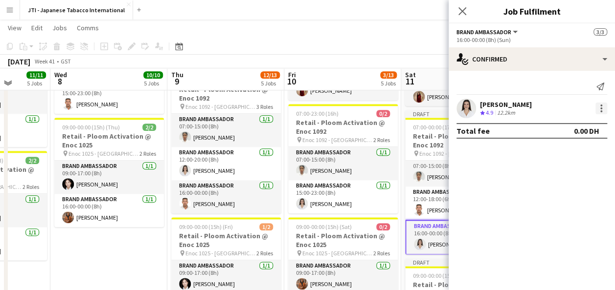
click at [600, 107] on div at bounding box center [601, 109] width 12 height 12
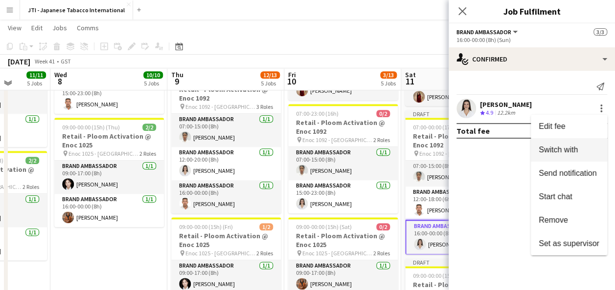
click at [568, 152] on span "Switch with" at bounding box center [557, 150] width 39 height 8
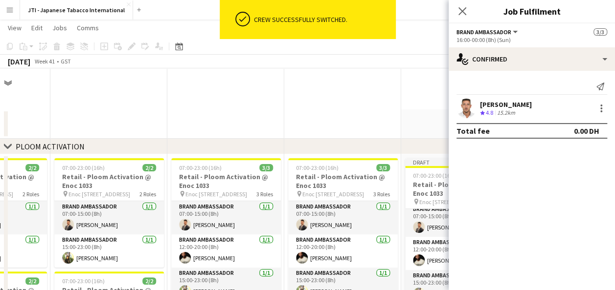
scroll to position [515, 0]
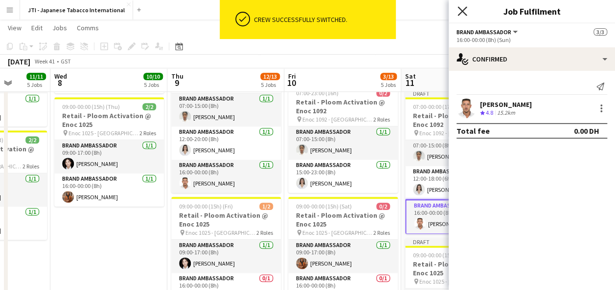
click at [464, 9] on icon "Close pop-in" at bounding box center [461, 10] width 9 height 9
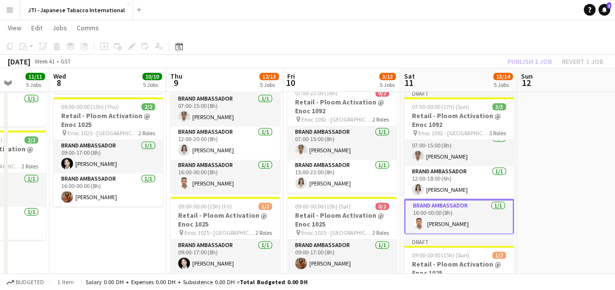
scroll to position [0, 300]
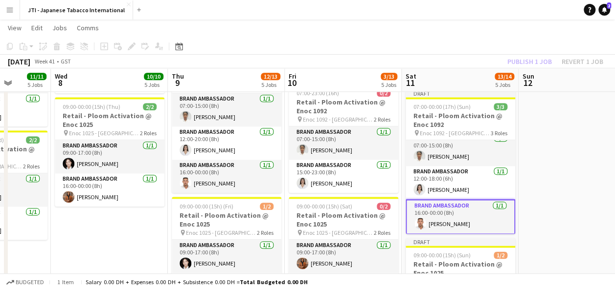
click at [545, 147] on app-date-cell at bounding box center [576, 8] width 117 height 736
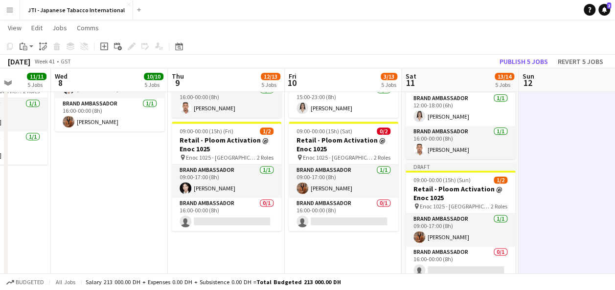
scroll to position [662, 0]
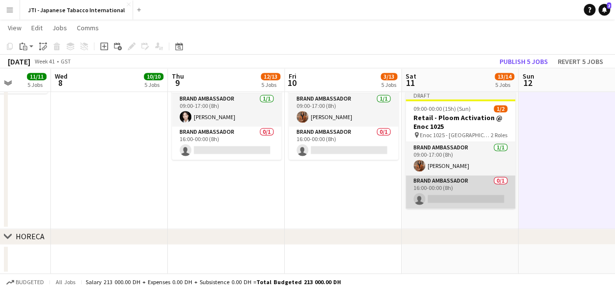
drag, startPoint x: 444, startPoint y: 197, endPoint x: 434, endPoint y: 197, distance: 9.8
click at [434, 197] on app-card-role "Brand Ambassador 0/1 16:00-00:00 (8h) single-neutral-actions" at bounding box center [460, 192] width 110 height 33
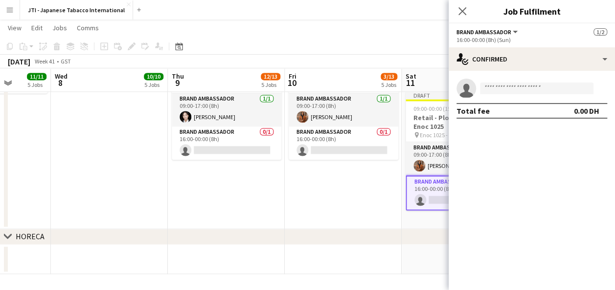
click at [434, 197] on app-card-role "Brand Ambassador 0/1 16:00-00:00 (8h) single-neutral-actions" at bounding box center [460, 193] width 110 height 35
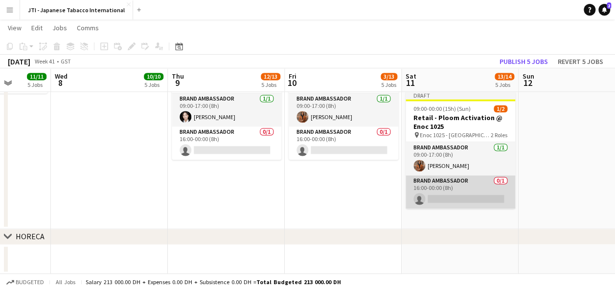
click at [455, 201] on app-card-role "Brand Ambassador 0/1 16:00-00:00 (8h) single-neutral-actions" at bounding box center [460, 192] width 110 height 33
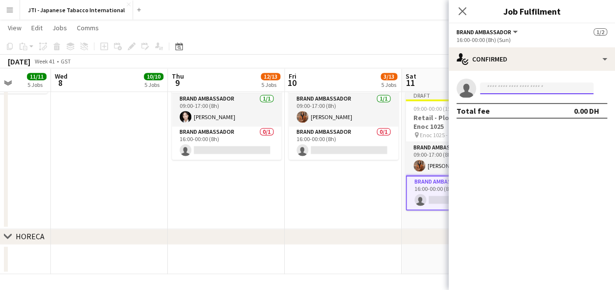
click at [511, 88] on input at bounding box center [536, 89] width 113 height 12
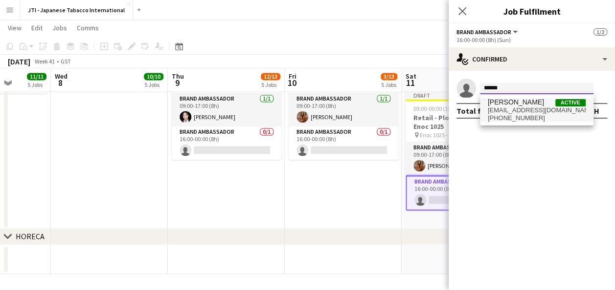
type input "******"
click at [514, 120] on span "[PHONE_NUMBER]" at bounding box center [537, 118] width 98 height 8
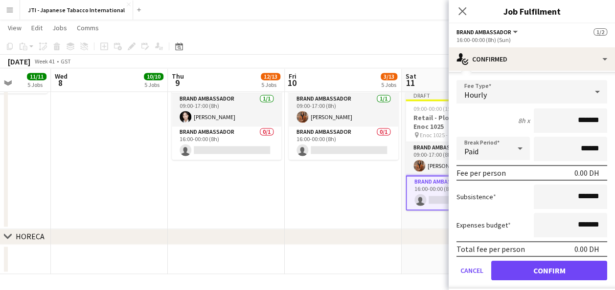
scroll to position [58, 0]
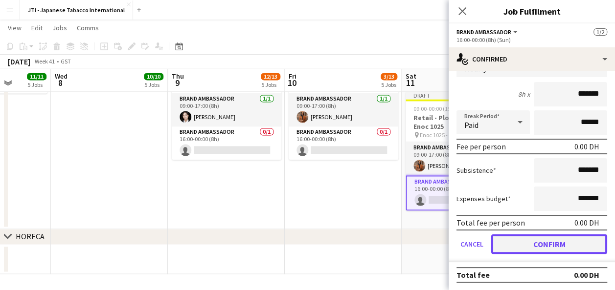
click at [543, 240] on button "Confirm" at bounding box center [549, 245] width 116 height 20
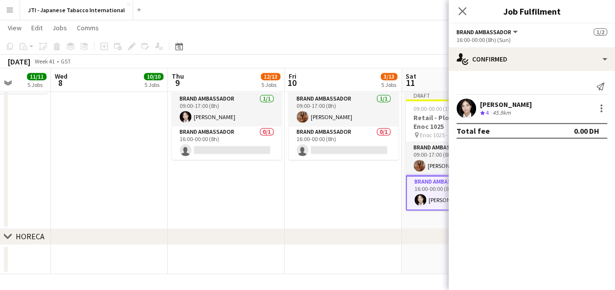
scroll to position [0, 0]
click at [461, 11] on icon at bounding box center [461, 10] width 9 height 9
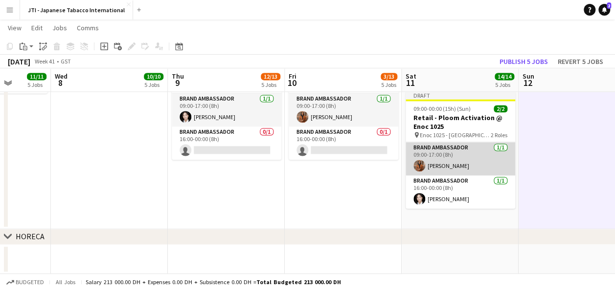
click at [466, 152] on app-card-role "Brand Ambassador [DATE] 09:00-17:00 (8h) [PERSON_NAME]" at bounding box center [460, 158] width 110 height 33
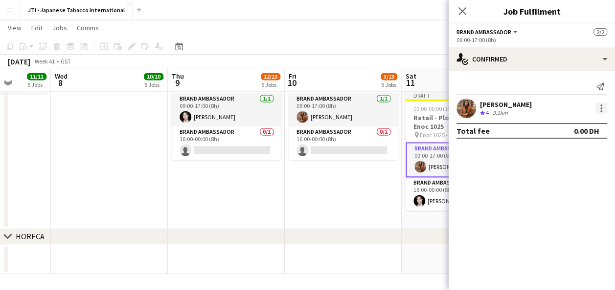
click at [600, 109] on div at bounding box center [601, 109] width 12 height 12
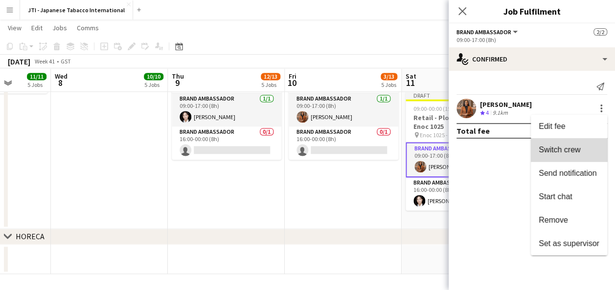
click at [570, 152] on span "Switch crew" at bounding box center [559, 150] width 42 height 8
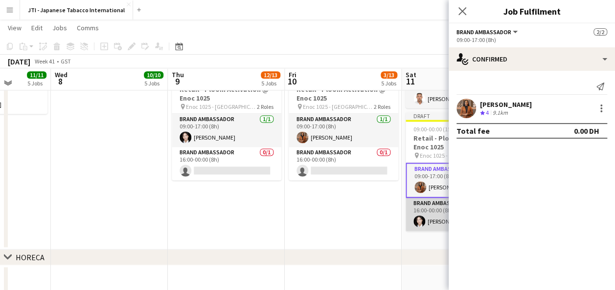
click at [431, 210] on app-card-role "Brand Ambassador [DATE] 16:00-00:00 (8h) [PERSON_NAME]" at bounding box center [460, 214] width 110 height 33
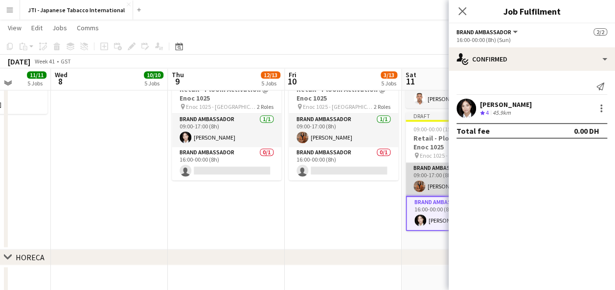
click at [426, 174] on app-card-role "Brand Ambassador [DATE] 09:00-17:00 (8h) [PERSON_NAME]" at bounding box center [460, 179] width 110 height 33
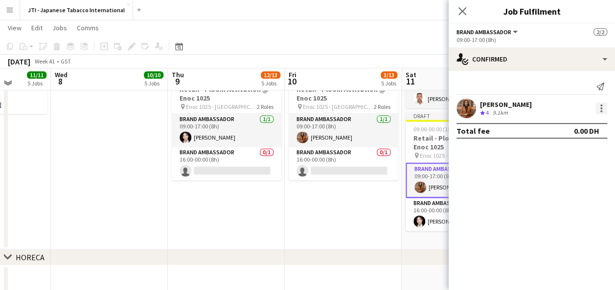
click at [603, 111] on div at bounding box center [601, 109] width 12 height 12
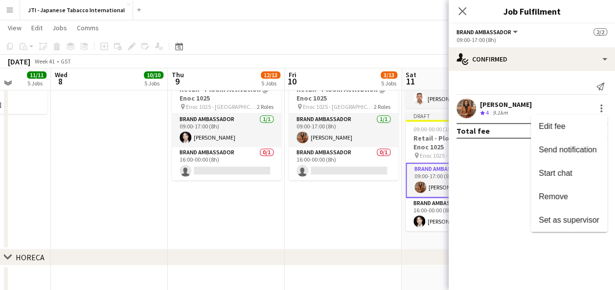
click at [421, 219] on div at bounding box center [307, 145] width 615 height 290
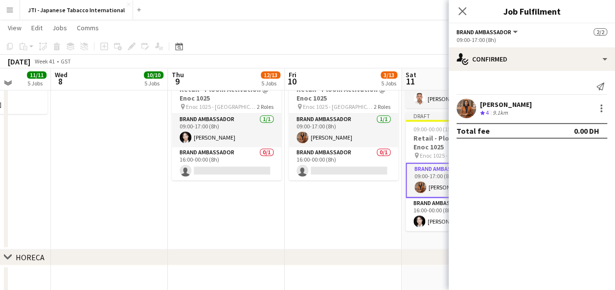
click at [421, 219] on app-user-avatar at bounding box center [419, 222] width 12 height 12
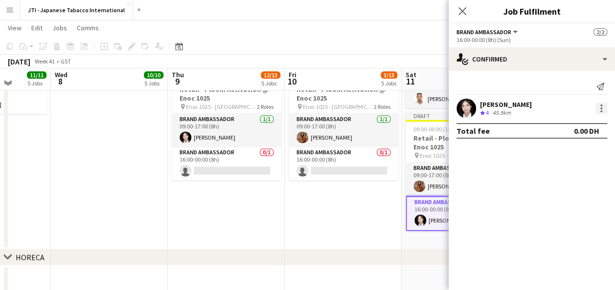
click at [602, 104] on div at bounding box center [601, 109] width 12 height 12
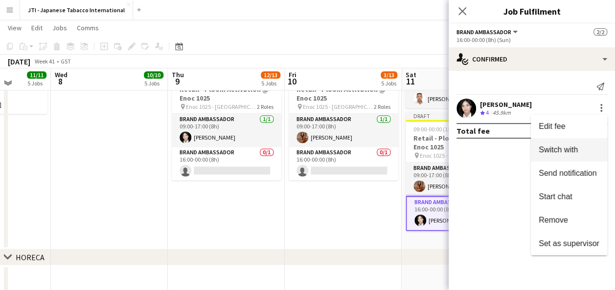
click at [573, 147] on span "Switch with" at bounding box center [557, 150] width 39 height 8
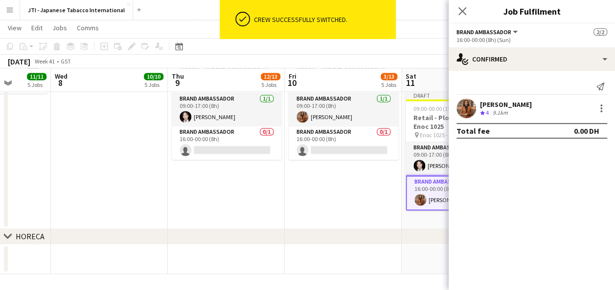
scroll to position [662, 0]
click at [463, 10] on icon at bounding box center [461, 10] width 9 height 9
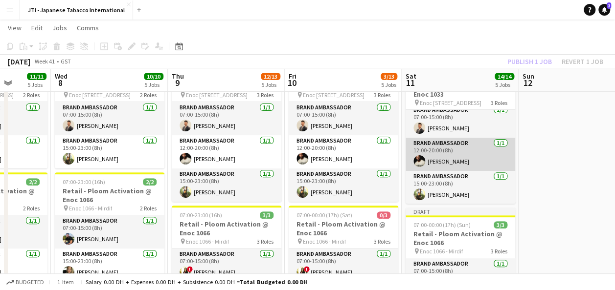
scroll to position [0, 0]
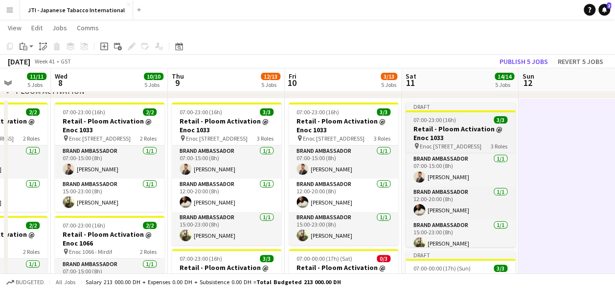
scroll to position [67, 0]
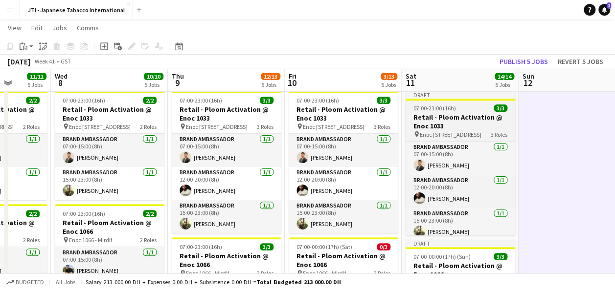
click at [448, 116] on h3 "Retail - Ploom Activation @ Enoc 1033" at bounding box center [460, 122] width 110 height 18
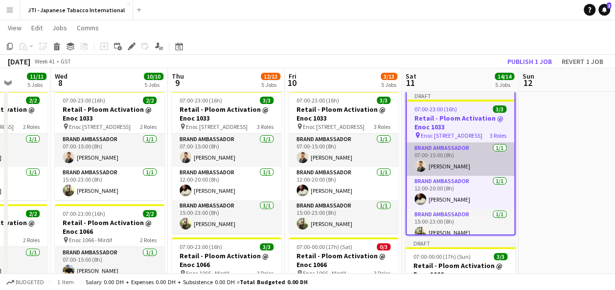
scroll to position [7, 0]
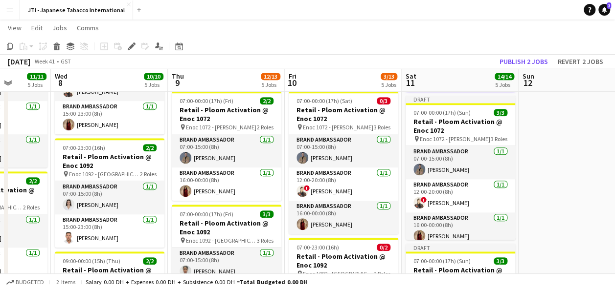
scroll to position [361, 0]
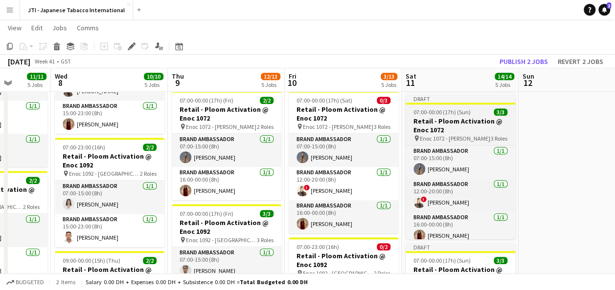
click at [457, 127] on h3 "Retail - Ploom Activation @ Enoc 1072" at bounding box center [460, 126] width 110 height 18
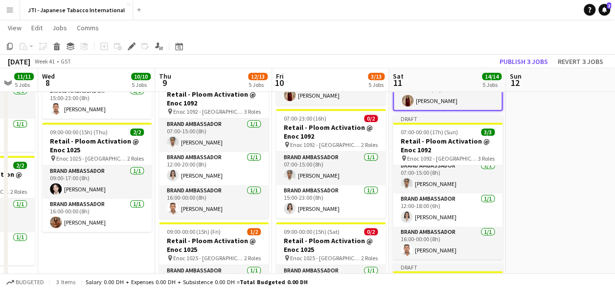
scroll to position [491, 0]
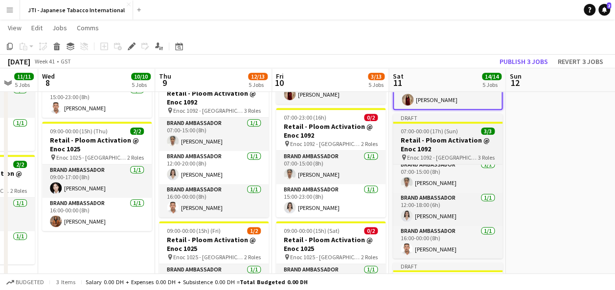
click at [450, 146] on h3 "Retail - Ploom Activation @ Enoc 1092" at bounding box center [448, 145] width 110 height 18
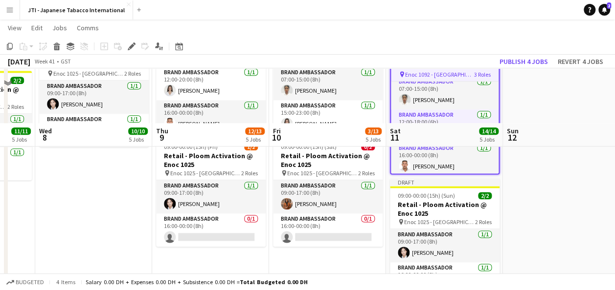
scroll to position [639, 0]
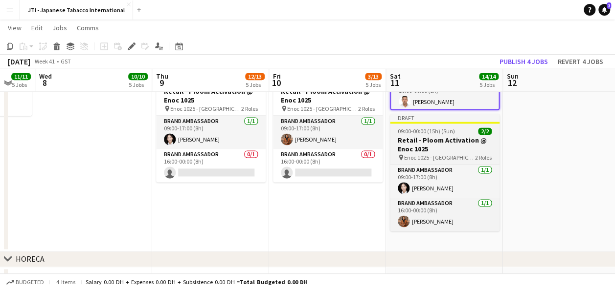
click at [452, 154] on span "Enoc 1025 - [GEOGRAPHIC_DATA]" at bounding box center [439, 157] width 71 height 7
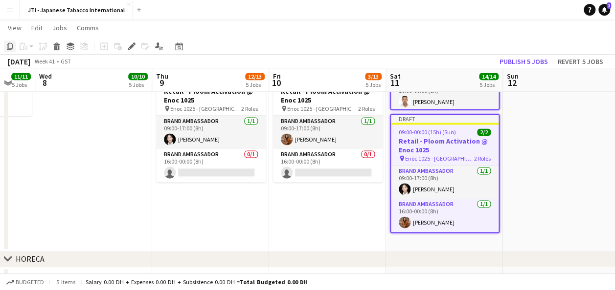
click at [9, 48] on icon "Copy" at bounding box center [10, 47] width 8 height 8
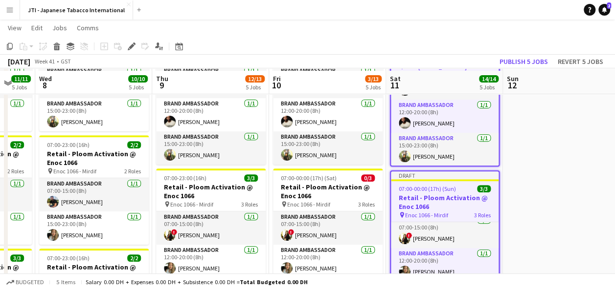
scroll to position [128, 0]
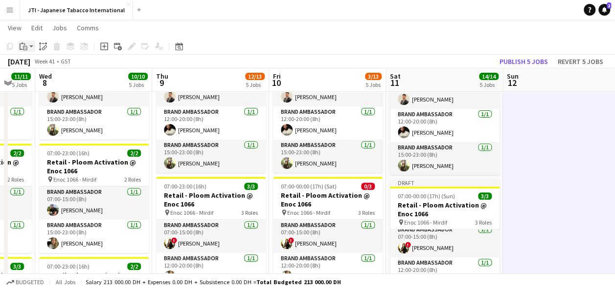
click at [30, 45] on app-action-btn "Paste" at bounding box center [27, 47] width 18 height 12
click at [44, 79] on link "Paste with crew Ctrl+Shift+V" at bounding box center [72, 81] width 92 height 9
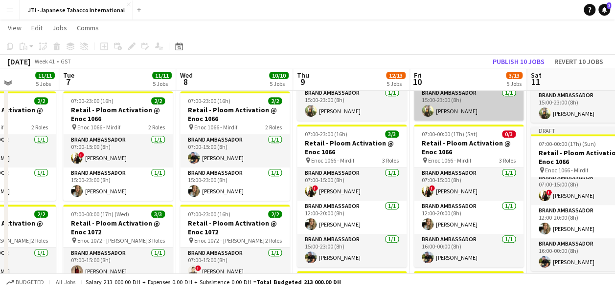
scroll to position [179, 0]
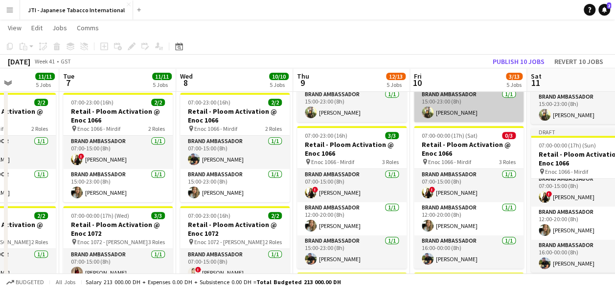
click at [450, 225] on app-card-role "Brand Ambassador [DATE] 12:00-20:00 (8h) [PERSON_NAME]" at bounding box center [469, 218] width 110 height 33
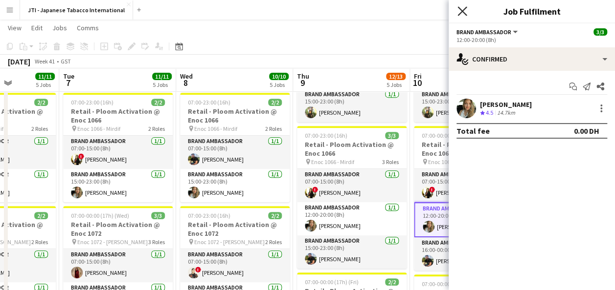
click at [464, 12] on icon "Close pop-in" at bounding box center [461, 10] width 9 height 9
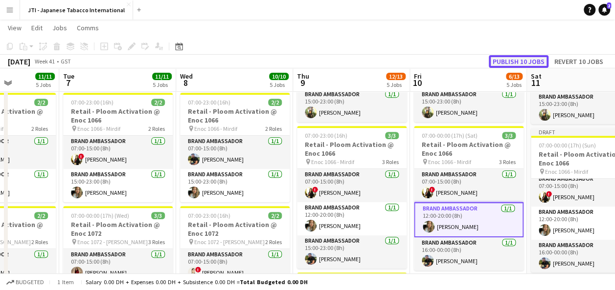
click at [520, 62] on button "Publish 10 jobs" at bounding box center [519, 61] width 60 height 13
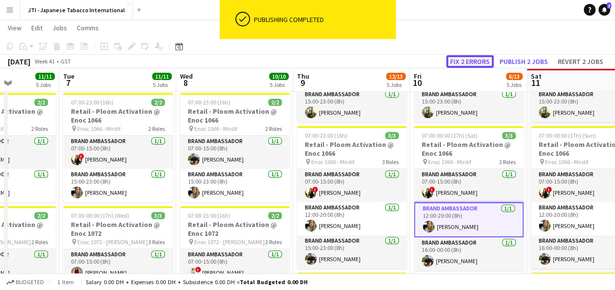
click at [473, 58] on button "Fix 2 errors" at bounding box center [469, 61] width 47 height 13
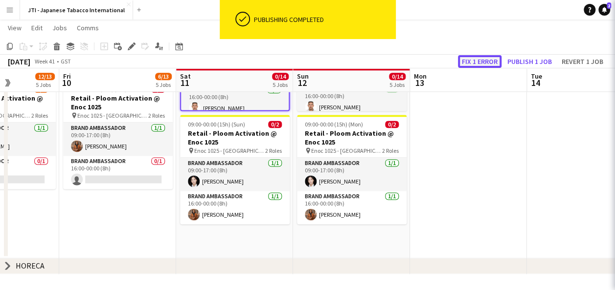
scroll to position [0, 336]
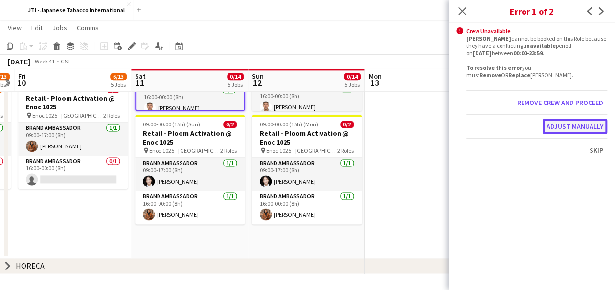
click at [579, 126] on button "Adjust manually" at bounding box center [574, 127] width 65 height 16
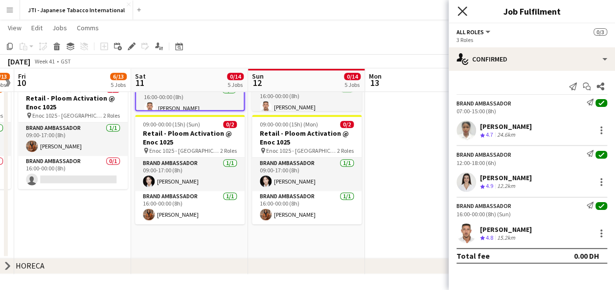
click at [459, 10] on icon "Close pop-in" at bounding box center [461, 10] width 9 height 9
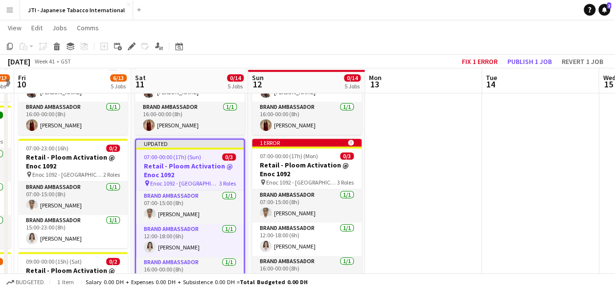
scroll to position [459, 0]
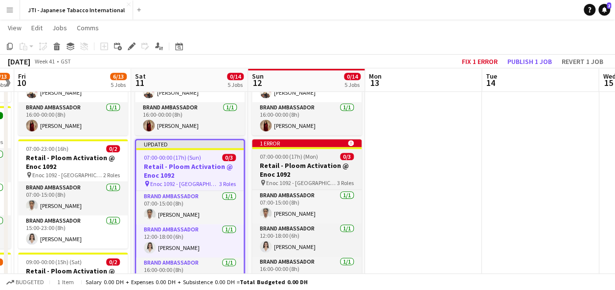
click at [307, 175] on h3 "Retail - Ploom Activation @ Enoc 1092" at bounding box center [307, 170] width 110 height 18
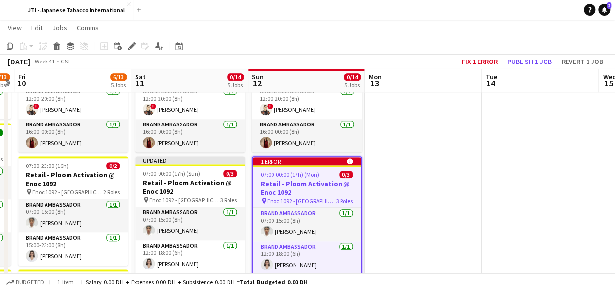
scroll to position [443, 0]
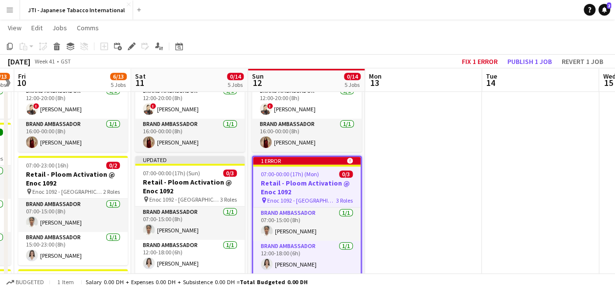
click at [298, 189] on h3 "Retail - Ploom Activation @ Enoc 1092" at bounding box center [307, 188] width 108 height 18
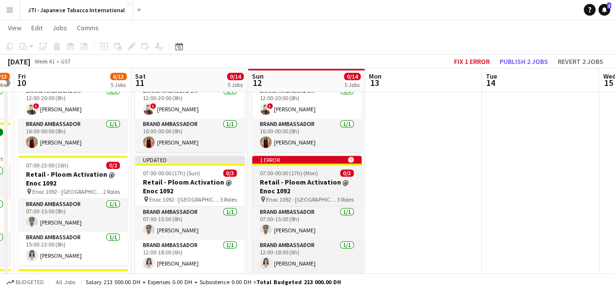
click at [298, 189] on h3 "Retail - Ploom Activation @ Enoc 1092" at bounding box center [307, 187] width 110 height 18
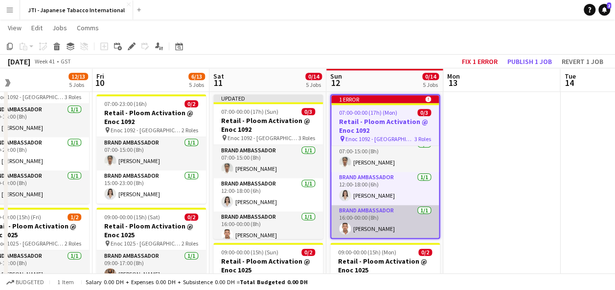
scroll to position [0, 0]
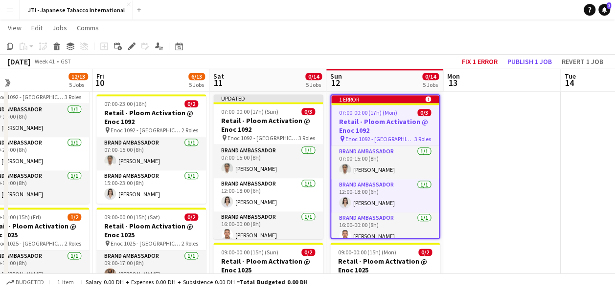
click at [380, 113] on span "07:00-00:00 (17h) (Mon)" at bounding box center [368, 112] width 58 height 7
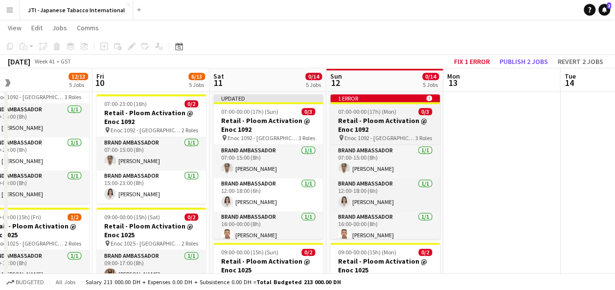
click at [392, 99] on div "1 error alert-circle" at bounding box center [385, 98] width 110 height 8
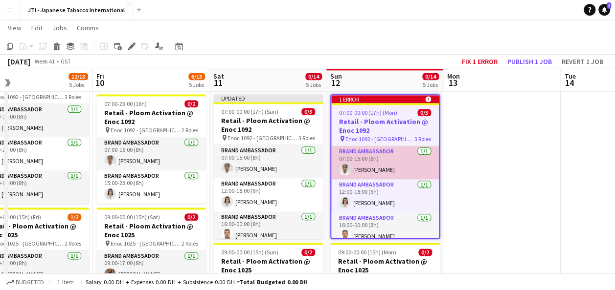
click at [380, 164] on app-card-role "Brand Ambassador [DATE] 07:00-15:00 (8h) [PERSON_NAME]" at bounding box center [385, 162] width 108 height 33
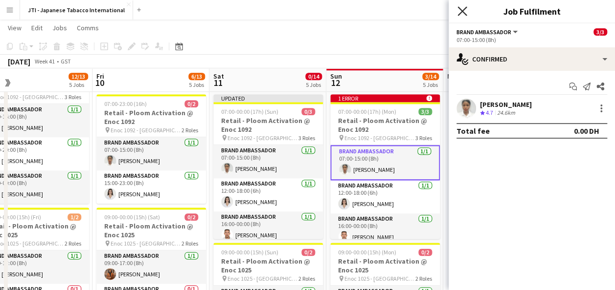
click at [461, 9] on icon "Close pop-in" at bounding box center [461, 10] width 9 height 9
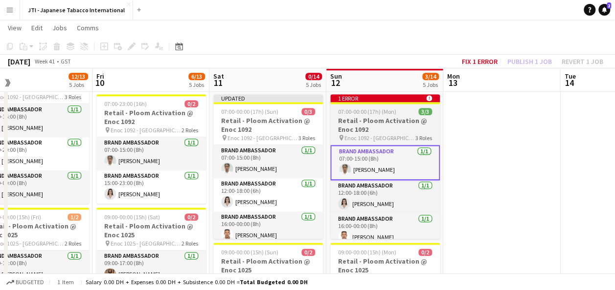
click at [427, 96] on icon at bounding box center [428, 98] width 6 height 6
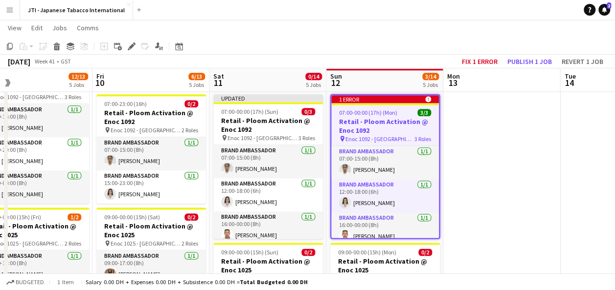
click at [427, 96] on icon at bounding box center [427, 99] width 6 height 6
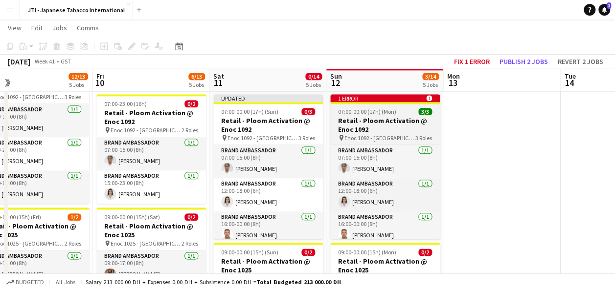
click at [387, 111] on span "07:00-00:00 (17h) (Mon)" at bounding box center [367, 111] width 58 height 7
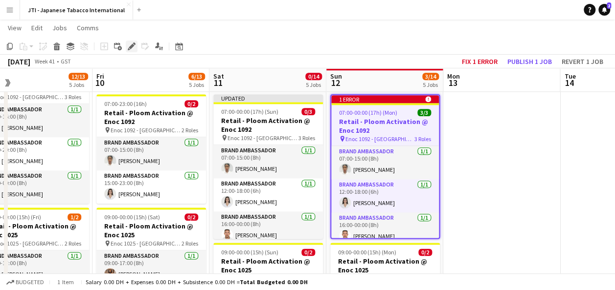
click at [131, 46] on icon at bounding box center [131, 46] width 5 height 5
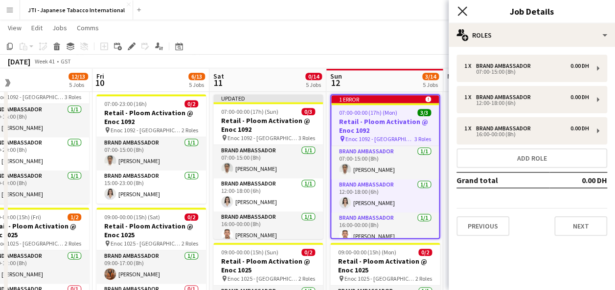
click at [462, 8] on icon "Close pop-in" at bounding box center [461, 10] width 9 height 9
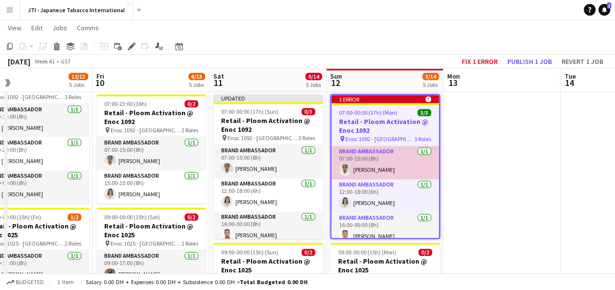
click at [386, 159] on app-card-role "Brand Ambassador [DATE] 07:00-15:00 (8h) [PERSON_NAME]" at bounding box center [385, 162] width 108 height 33
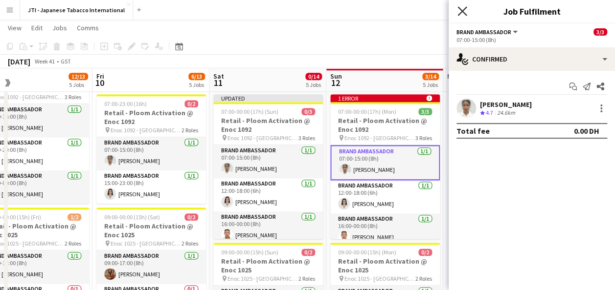
click at [460, 11] on icon "Close pop-in" at bounding box center [461, 10] width 9 height 9
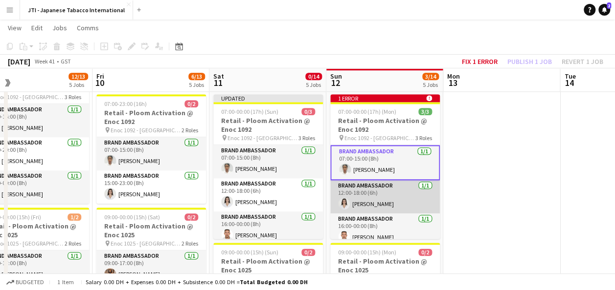
click at [392, 188] on app-card-role "Brand Ambassador [DATE] 12:00-18:00 (6h) [PERSON_NAME]" at bounding box center [385, 196] width 110 height 33
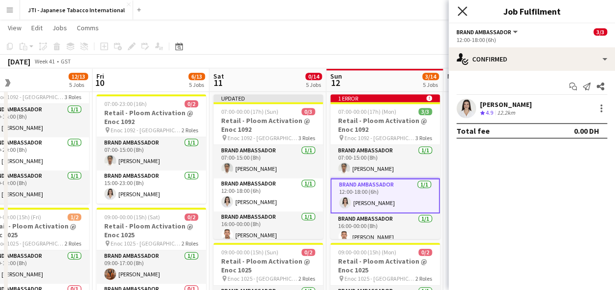
click at [464, 6] on icon "Close pop-in" at bounding box center [461, 10] width 9 height 9
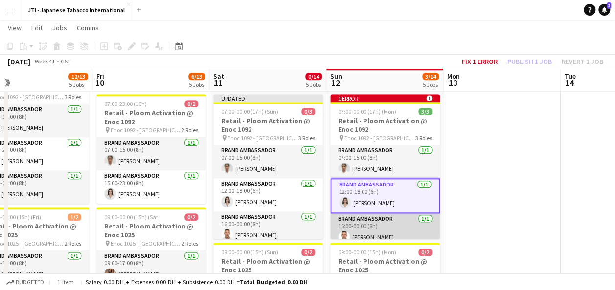
click at [389, 226] on app-card-role "Brand Ambassador [DATE] 16:00-00:00 (8h) [PERSON_NAME]" at bounding box center [385, 230] width 110 height 33
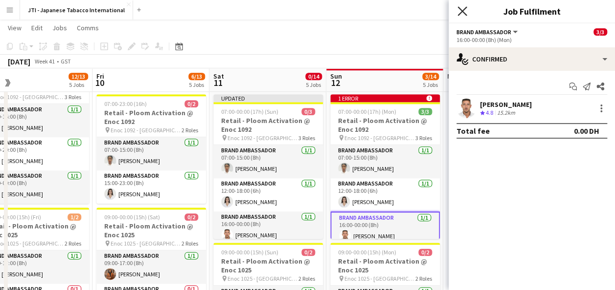
click at [463, 14] on icon "Close pop-in" at bounding box center [461, 10] width 9 height 9
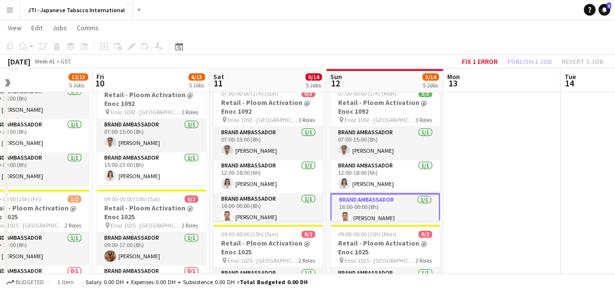
scroll to position [523, 0]
click at [485, 60] on button "Fix 1 error" at bounding box center [480, 61] width 44 height 13
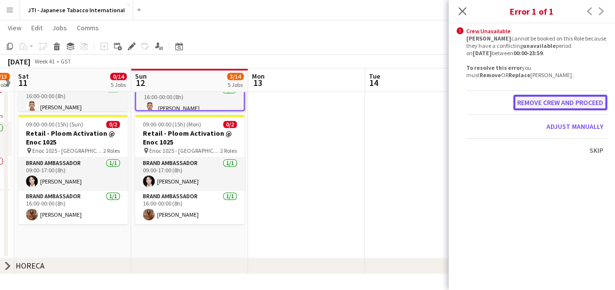
click at [569, 99] on button "Remove crew and proceed" at bounding box center [560, 103] width 94 height 16
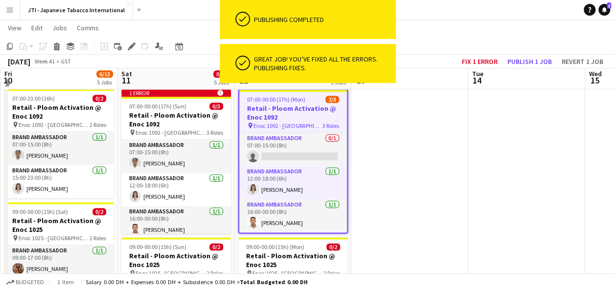
scroll to position [506, 0]
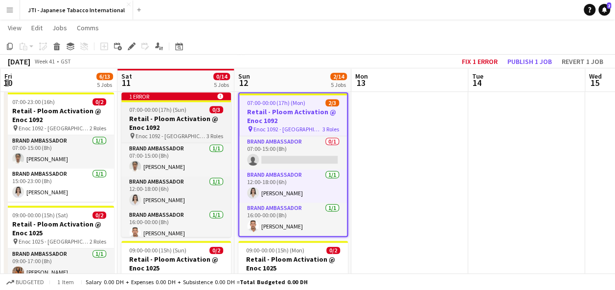
click at [171, 127] on h3 "Retail - Ploom Activation @ Enoc 1092" at bounding box center [176, 123] width 110 height 18
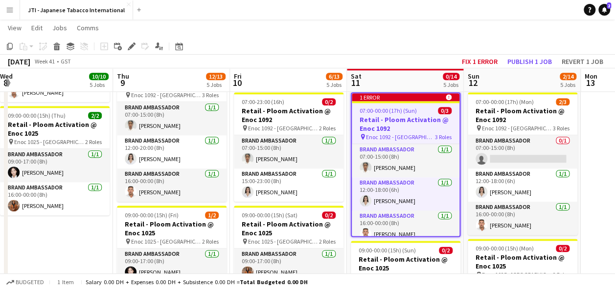
scroll to position [0, 237]
click at [481, 58] on button "Fix 1 error" at bounding box center [480, 61] width 44 height 13
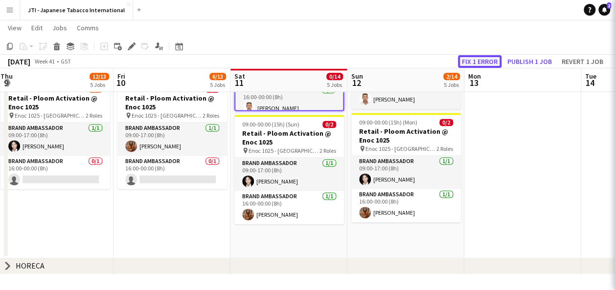
scroll to position [0, 336]
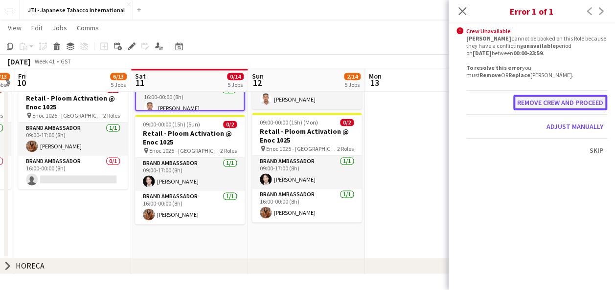
click at [543, 106] on button "Remove crew and proceed" at bounding box center [560, 103] width 94 height 16
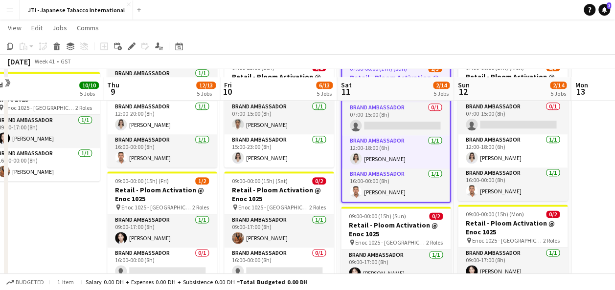
scroll to position [539, 0]
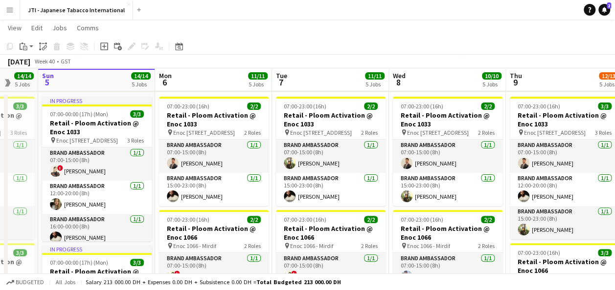
scroll to position [63, 0]
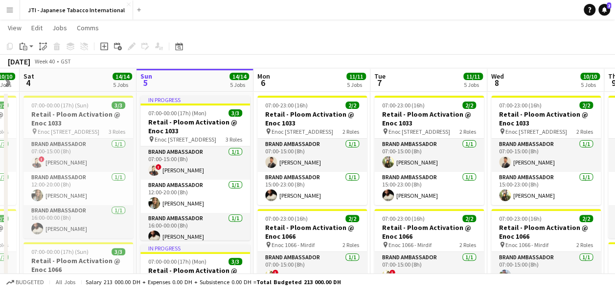
drag, startPoint x: 109, startPoint y: 160, endPoint x: 201, endPoint y: 136, distance: 95.5
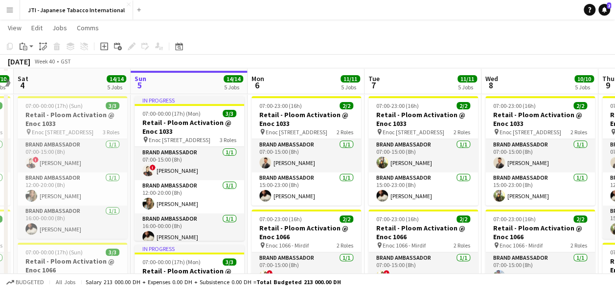
scroll to position [65, 0]
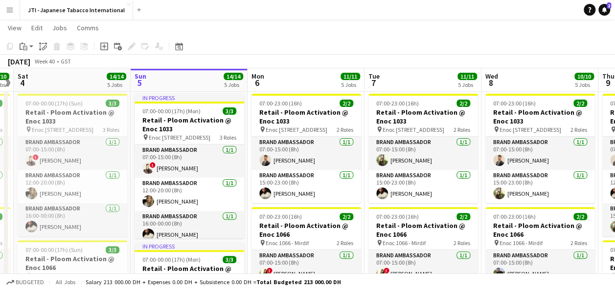
click at [280, 31] on app-page-menu "View Day view expanded Day view collapsed Month view Date picker Jump to [DATE]…" at bounding box center [307, 29] width 615 height 19
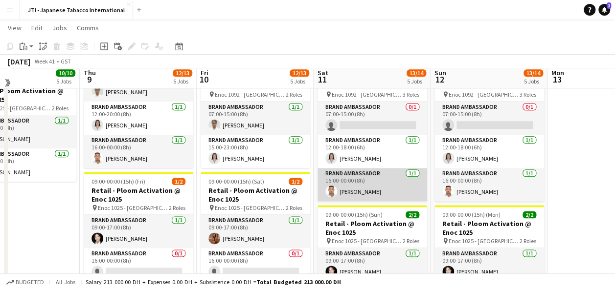
scroll to position [536, 0]
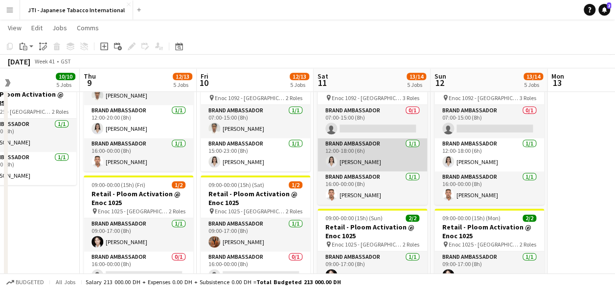
click at [359, 153] on app-card-role "Brand Ambassador [DATE] 12:00-18:00 (6h) [PERSON_NAME]" at bounding box center [372, 154] width 110 height 33
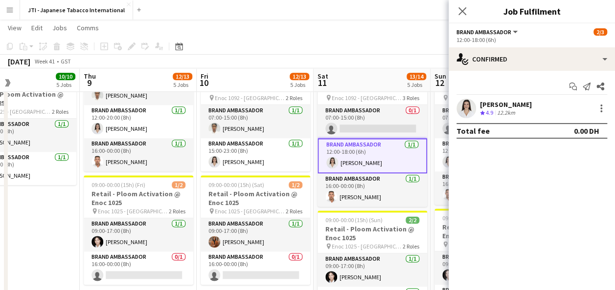
click at [493, 35] on span "Brand Ambassador" at bounding box center [483, 31] width 55 height 7
click at [465, 11] on icon "Close pop-in" at bounding box center [461, 10] width 9 height 9
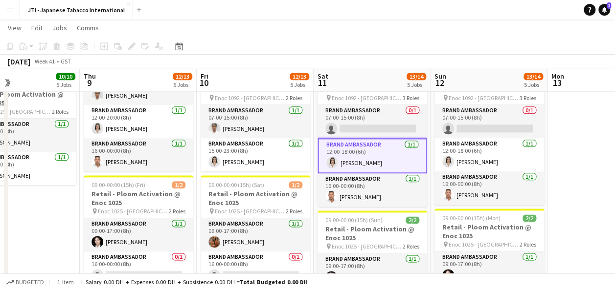
click at [343, 154] on app-card-role "Brand Ambassador [DATE] 12:00-18:00 (6h) [PERSON_NAME]" at bounding box center [372, 155] width 110 height 35
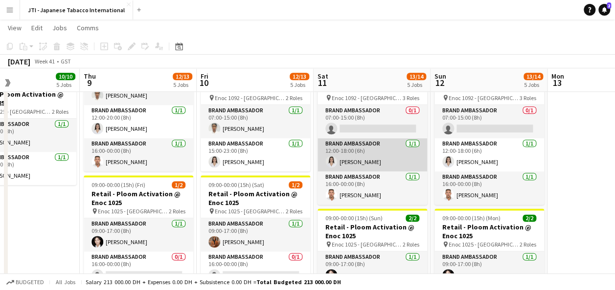
click at [343, 154] on app-card-role "Brand Ambassador [DATE] 12:00-18:00 (6h) [PERSON_NAME]" at bounding box center [372, 154] width 110 height 33
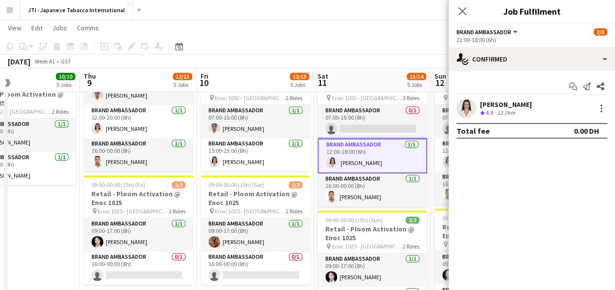
click at [343, 154] on app-card-role "Brand Ambassador [DATE] 12:00-18:00 (6h) [PERSON_NAME]" at bounding box center [372, 155] width 110 height 35
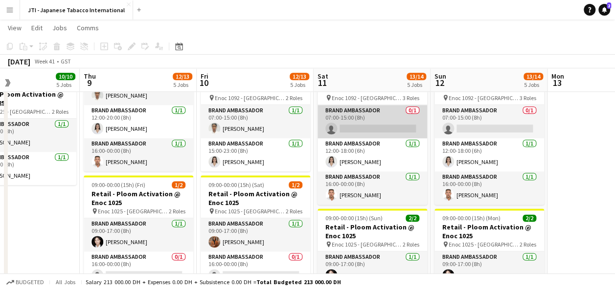
click at [354, 112] on app-card-role "Brand Ambassador 0/1 07:00-15:00 (8h) single-neutral-actions" at bounding box center [372, 121] width 110 height 33
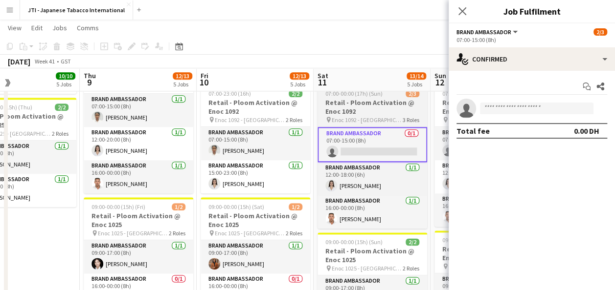
scroll to position [514, 0]
click at [354, 112] on h3 "Retail - Ploom Activation @ Enoc 1092" at bounding box center [372, 108] width 110 height 18
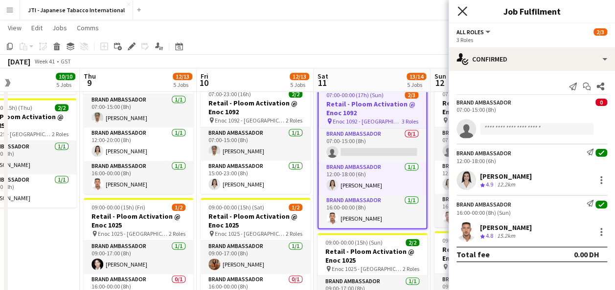
click at [464, 14] on icon "Close pop-in" at bounding box center [461, 10] width 9 height 9
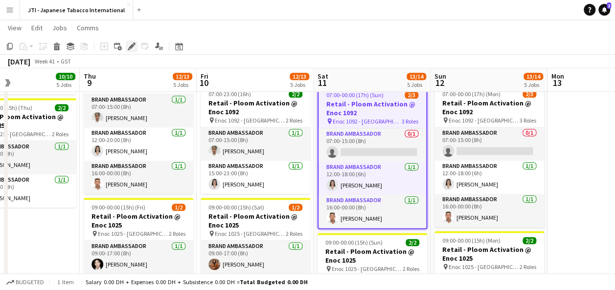
click at [131, 45] on icon "Edit" at bounding box center [132, 47] width 8 height 8
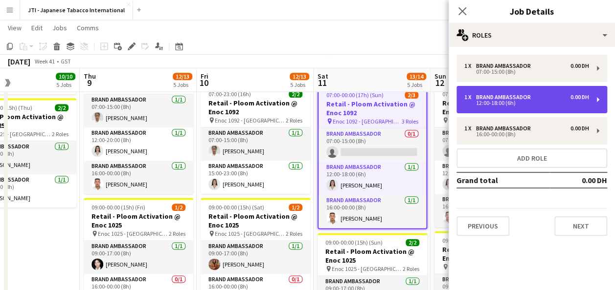
click at [498, 105] on div "12:00-18:00 (6h)" at bounding box center [526, 103] width 125 height 5
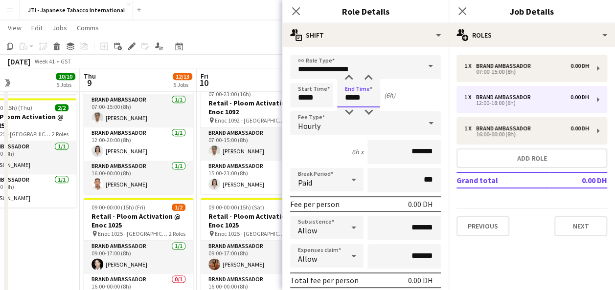
click at [355, 97] on input "*****" at bounding box center [358, 95] width 43 height 24
click at [348, 75] on div at bounding box center [349, 78] width 20 height 10
type input "*****"
click at [348, 75] on div at bounding box center [349, 78] width 20 height 10
click at [460, 9] on icon at bounding box center [461, 10] width 9 height 9
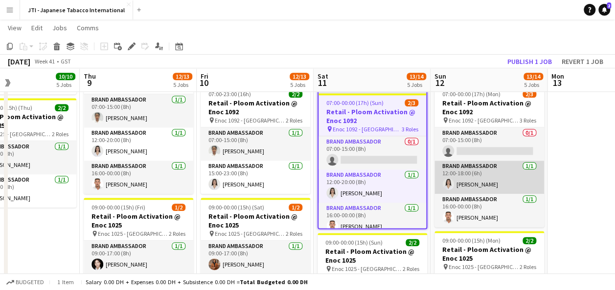
click at [467, 180] on app-card-role "Brand Ambassador [DATE] 12:00-18:00 (6h) [PERSON_NAME]" at bounding box center [489, 177] width 110 height 33
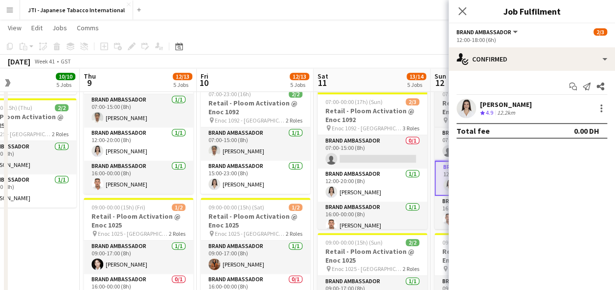
click at [445, 117] on icon at bounding box center [445, 120] width 4 height 6
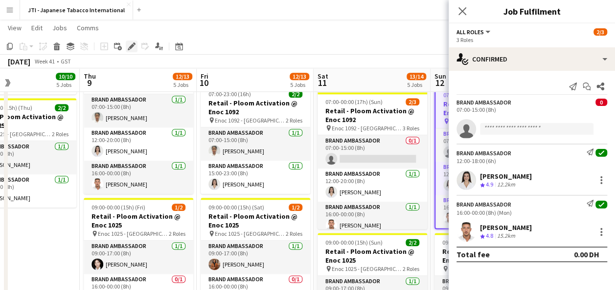
click at [130, 46] on icon "Edit" at bounding box center [132, 47] width 8 height 8
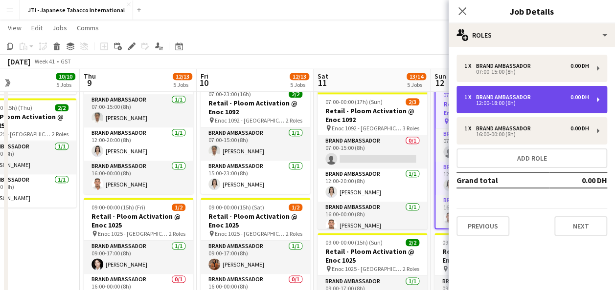
click at [513, 103] on div "12:00-18:00 (6h)" at bounding box center [526, 103] width 125 height 5
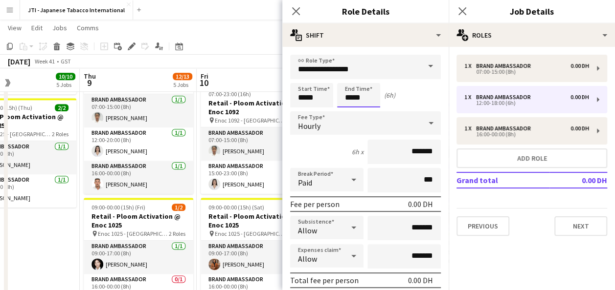
click at [349, 94] on input "*****" at bounding box center [358, 95] width 43 height 24
click at [349, 79] on div at bounding box center [349, 78] width 20 height 10
type input "*****"
click at [349, 79] on div at bounding box center [349, 78] width 20 height 10
click at [459, 13] on icon "Close pop-in" at bounding box center [461, 10] width 9 height 9
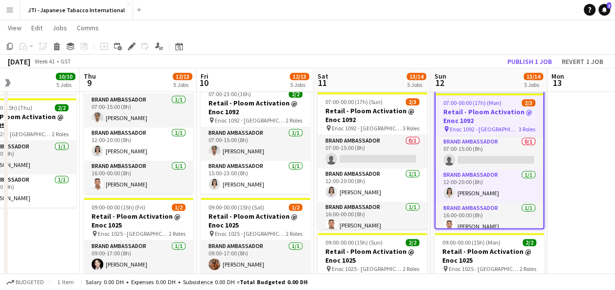
click at [572, 154] on app-date-cell at bounding box center [605, 9] width 117 height 736
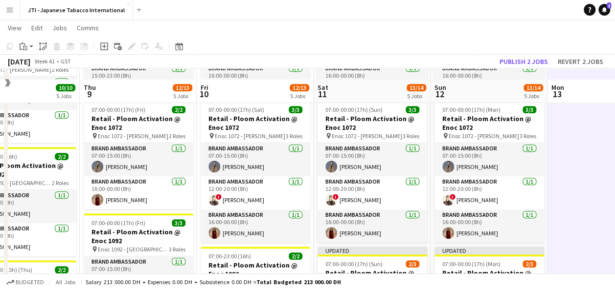
scroll to position [350, 0]
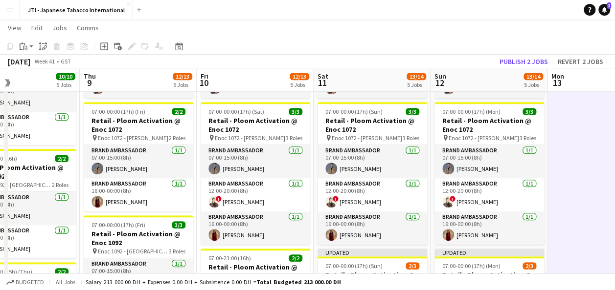
drag, startPoint x: 165, startPoint y: 219, endPoint x: 371, endPoint y: 43, distance: 270.9
click at [371, 43] on app-toolbar "Copy Paste Paste Ctrl+V Paste with crew Ctrl+Shift+V Paste linked Job [GEOGRAPH…" at bounding box center [307, 46] width 615 height 17
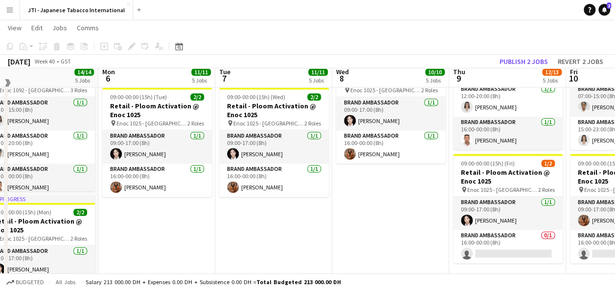
scroll to position [558, 0]
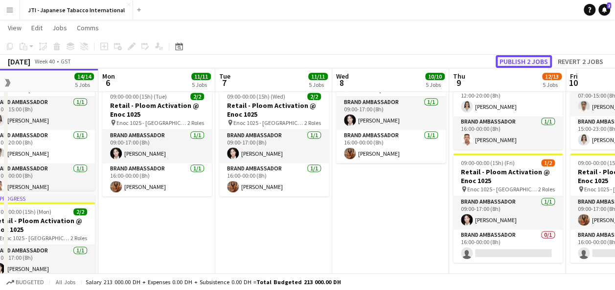
click at [536, 57] on button "Publish 2 jobs" at bounding box center [523, 61] width 56 height 13
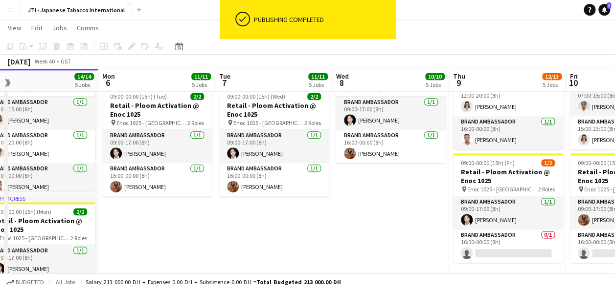
scroll to position [0, 0]
click at [466, 37] on app-page-menu "View Day view expanded Day view collapsed Month view Date picker Jump to [DATE]…" at bounding box center [307, 29] width 615 height 19
